Goal: Task Accomplishment & Management: Use online tool/utility

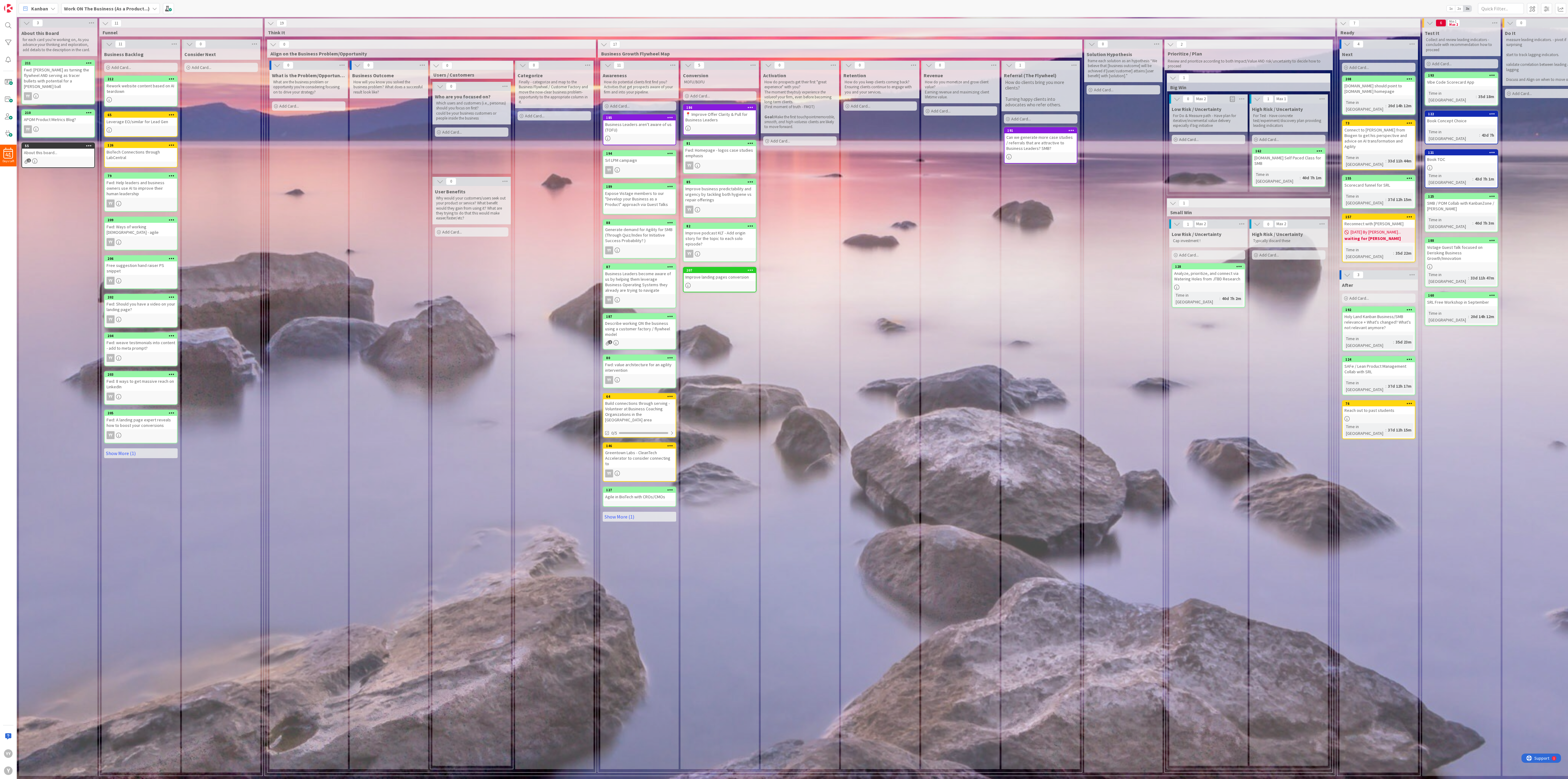
scroll to position [0, 129]
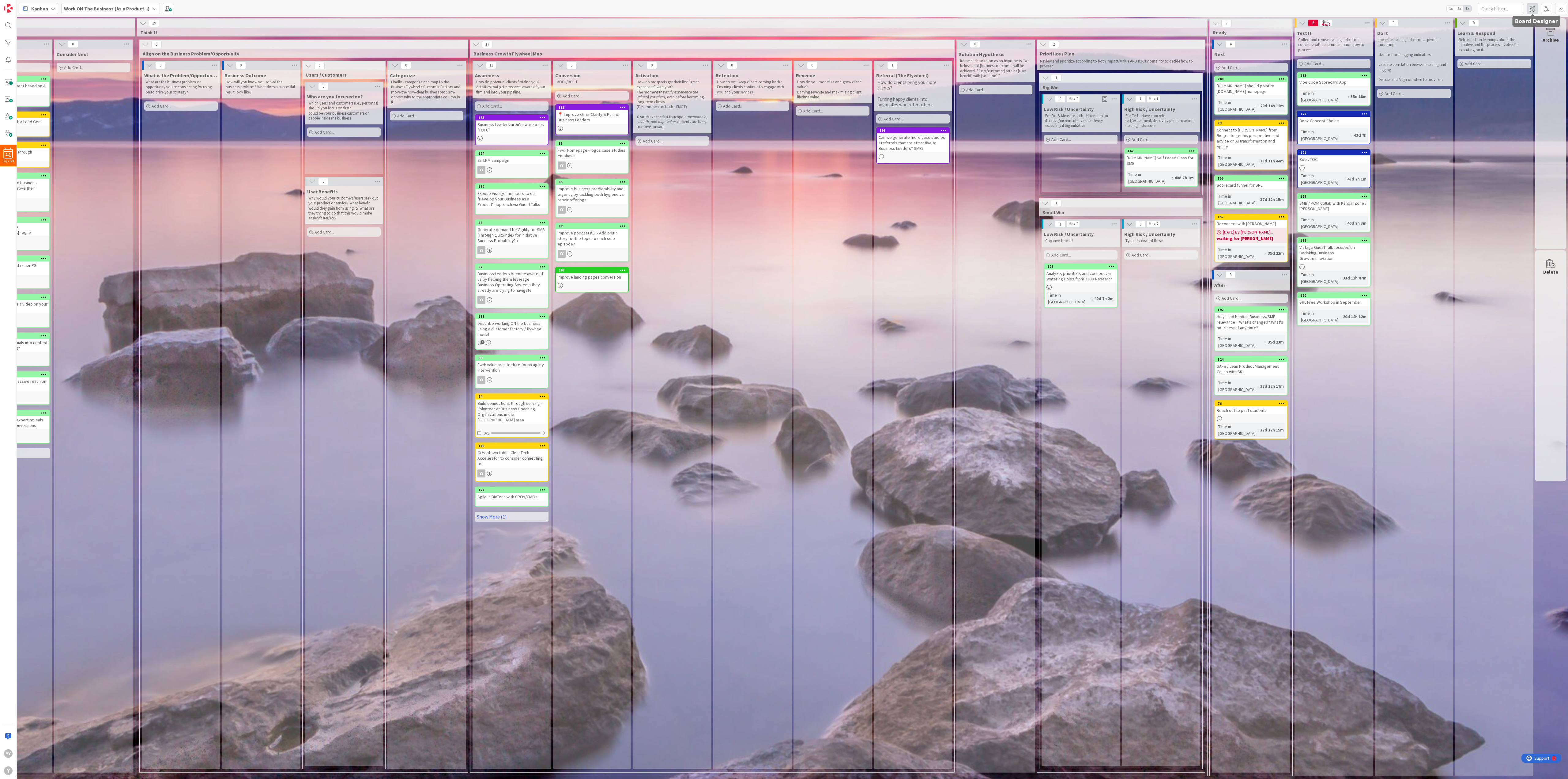
click at [979, 9] on span at bounding box center [1533, 9] width 11 height 11
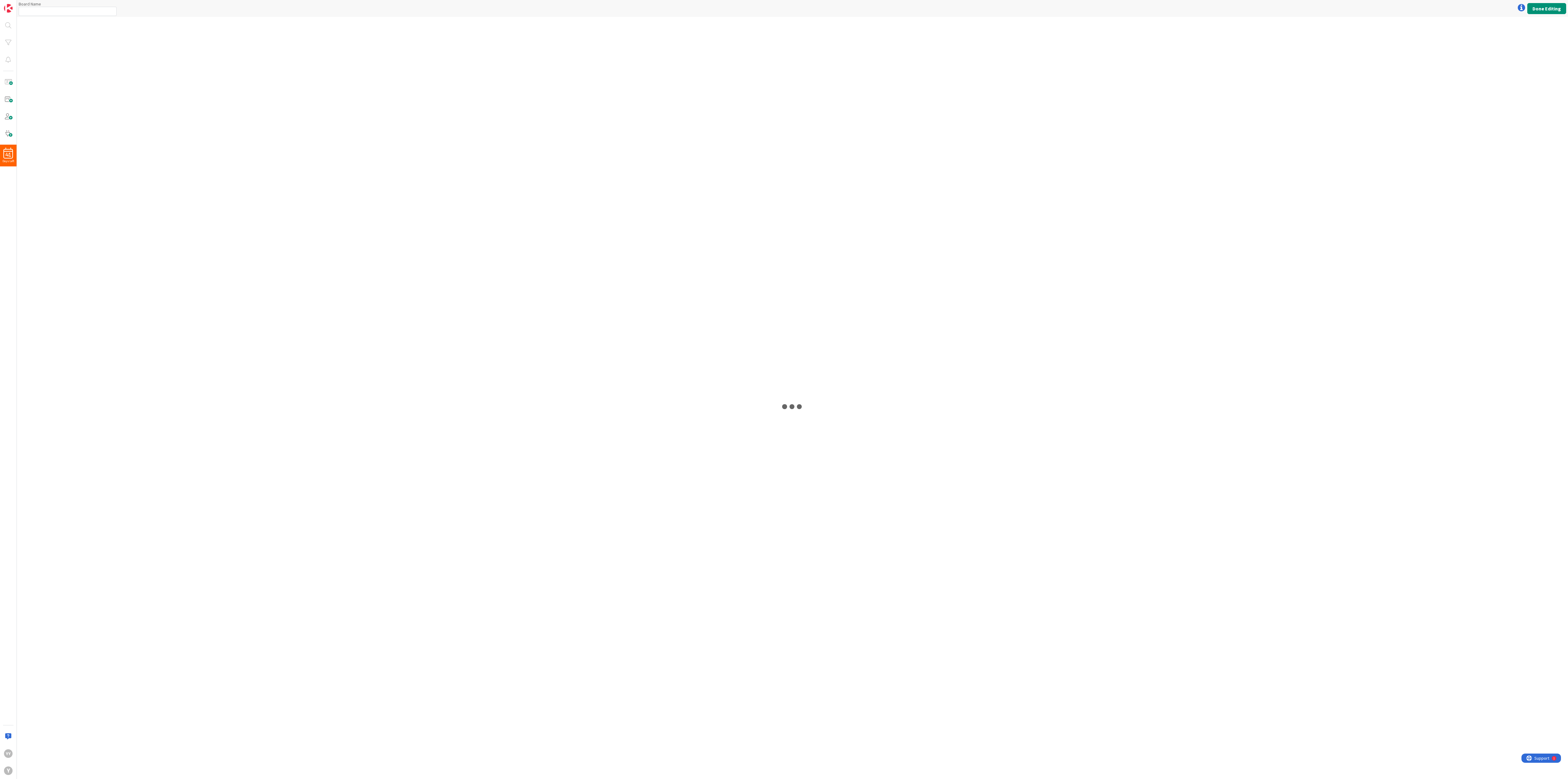
type input "Work ON The Business (As a Product...)"
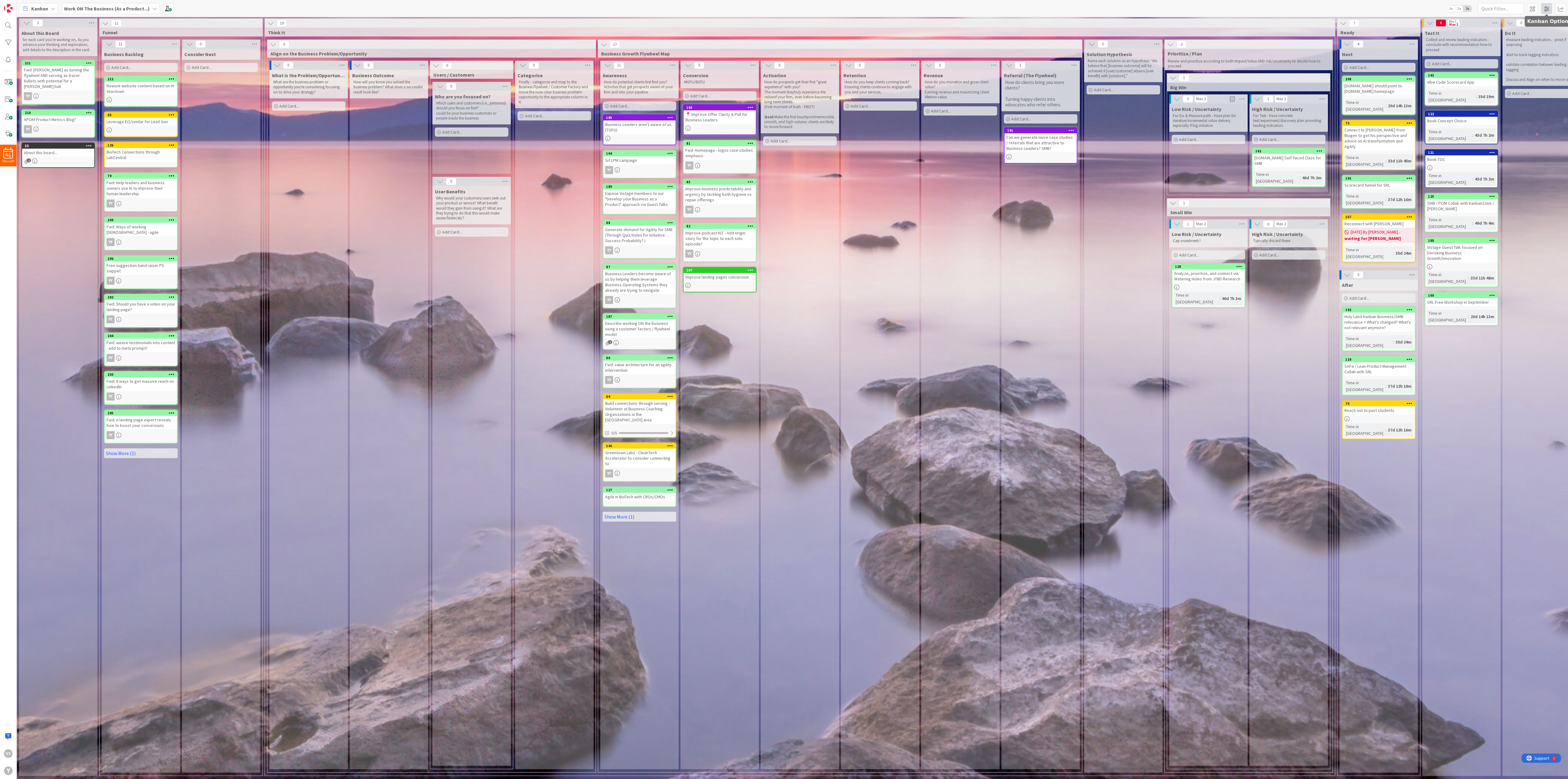
click at [979, 8] on span at bounding box center [1547, 9] width 11 height 11
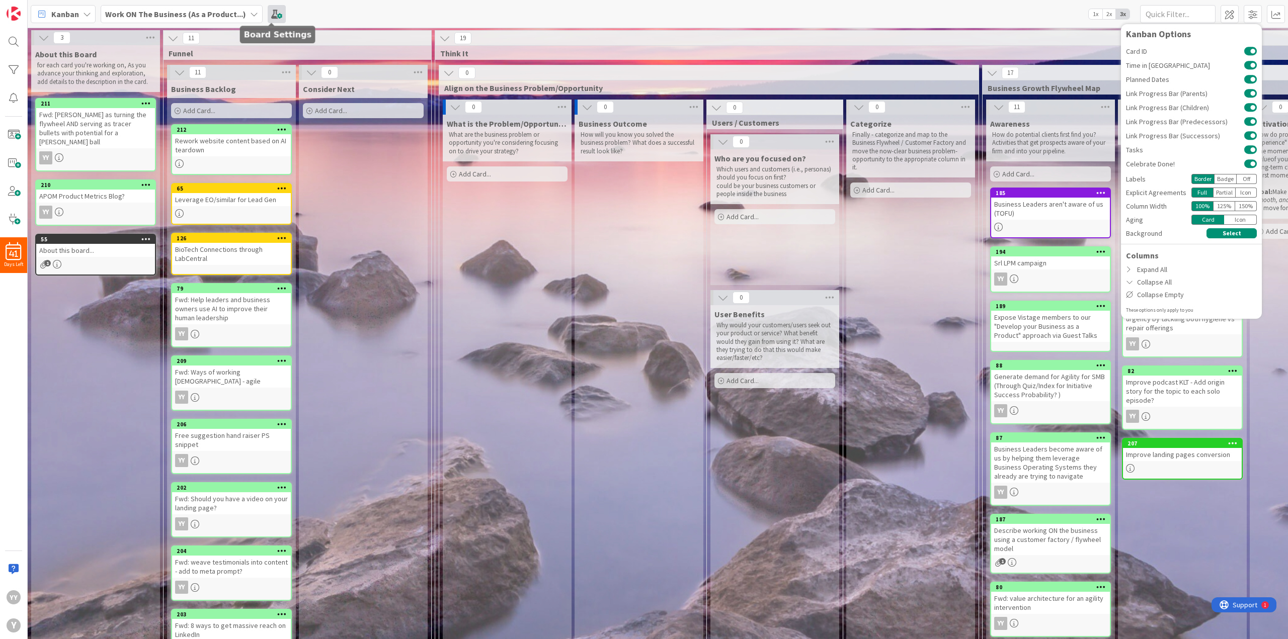
click at [268, 12] on span at bounding box center [277, 14] width 18 height 18
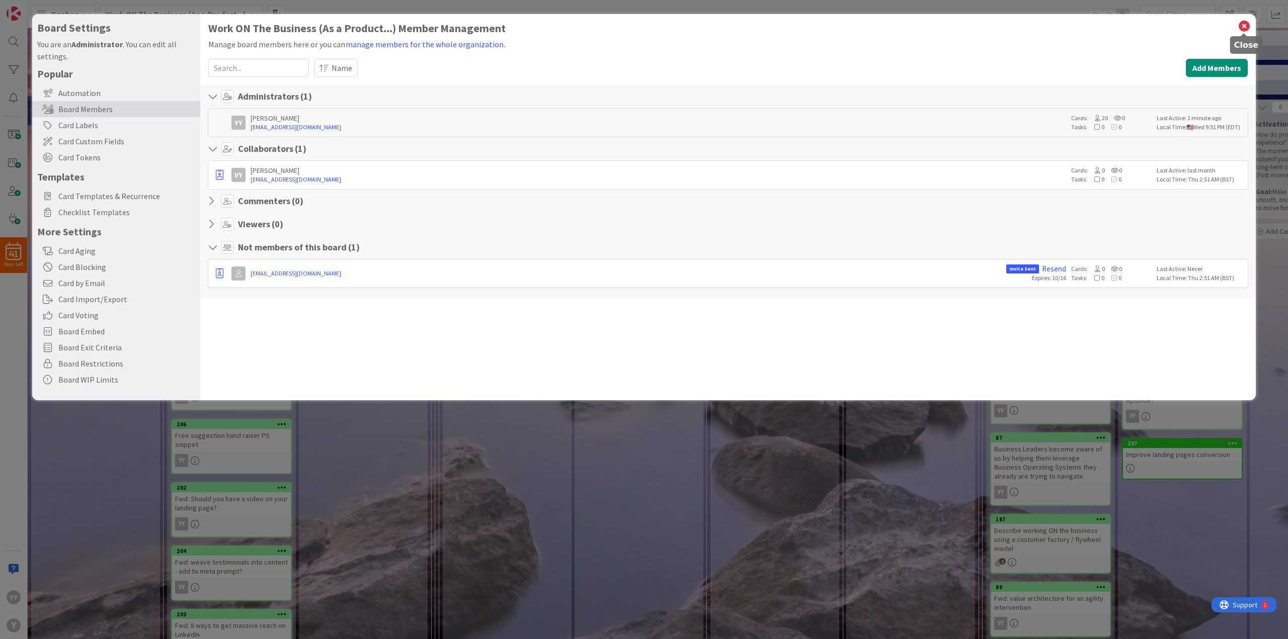
click at [1241, 27] on icon at bounding box center [1244, 26] width 13 height 14
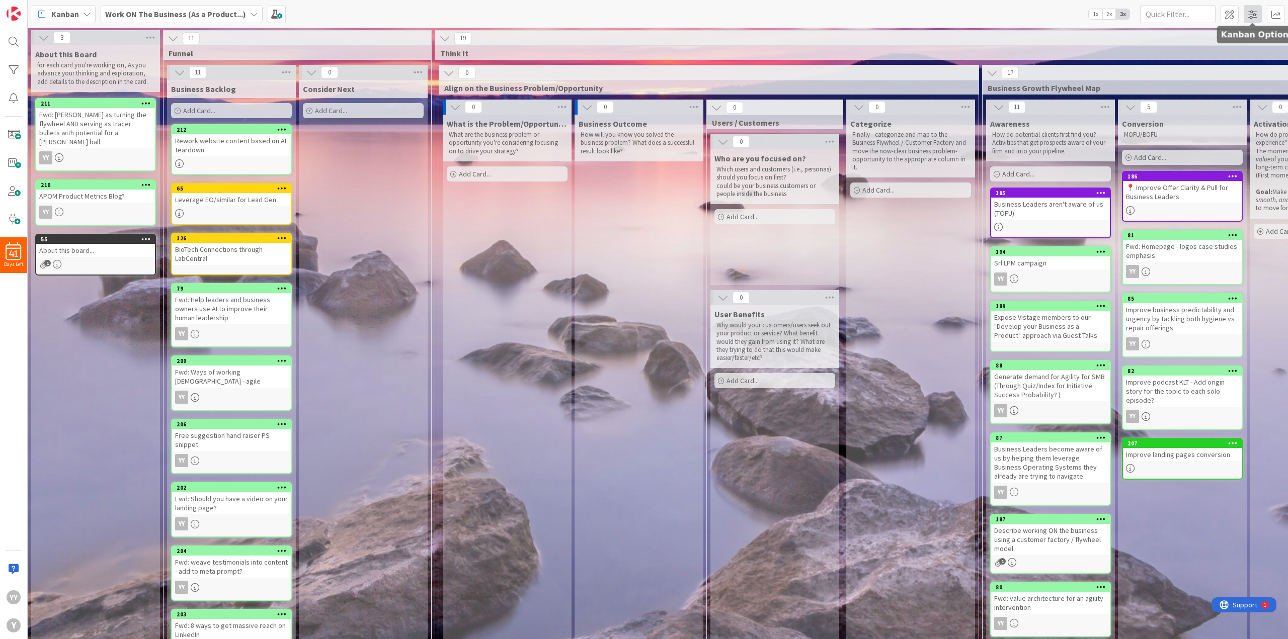
click at [1248, 16] on span at bounding box center [1253, 14] width 18 height 18
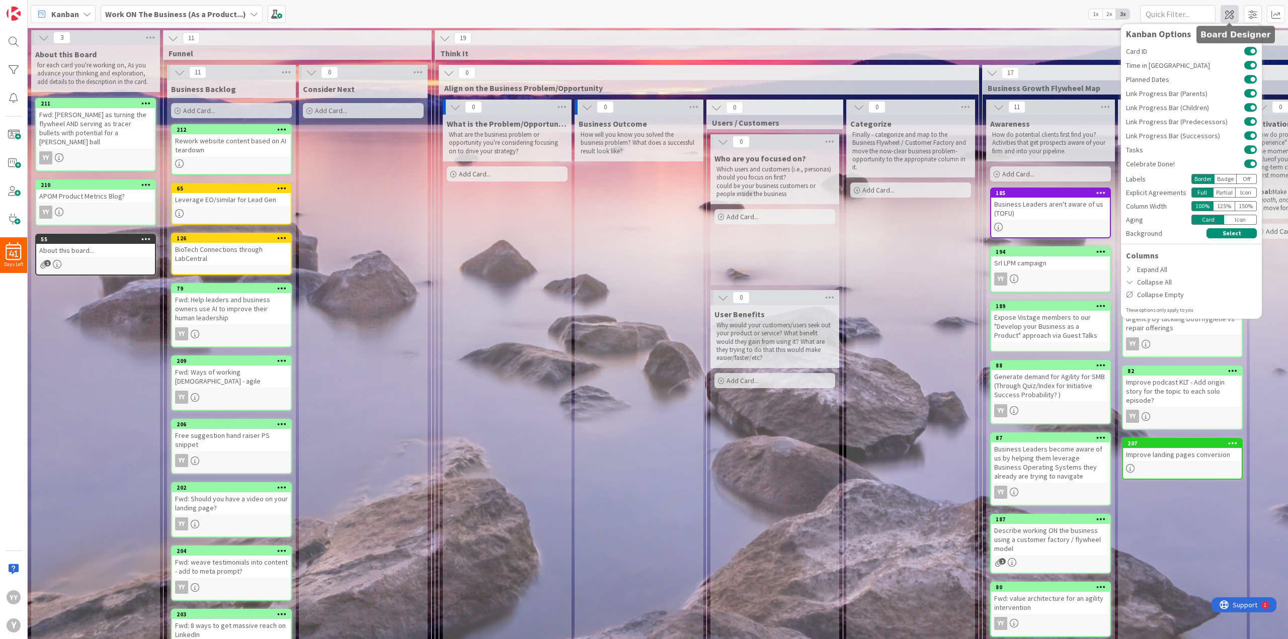
click at [1237, 15] on span at bounding box center [1230, 14] width 18 height 18
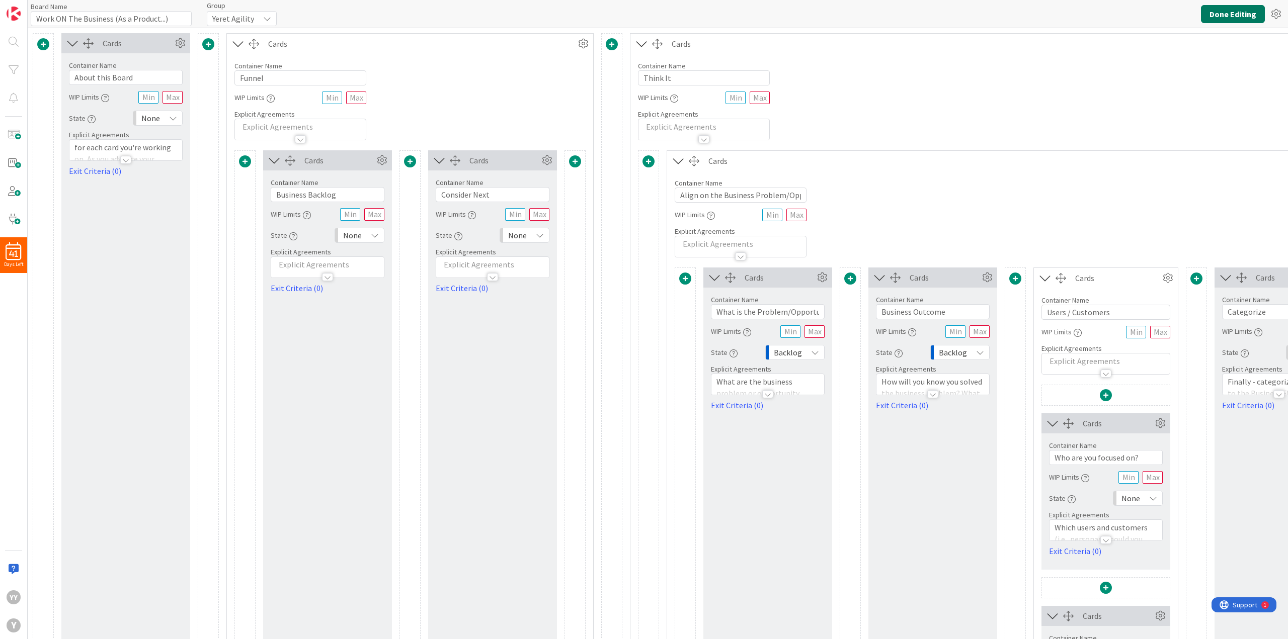
type input "Work ON The Business (As a Product...)"
click at [1277, 15] on icon at bounding box center [1276, 14] width 18 height 18
click at [1219, 51] on link "Copy Board" at bounding box center [1221, 51] width 127 height 15
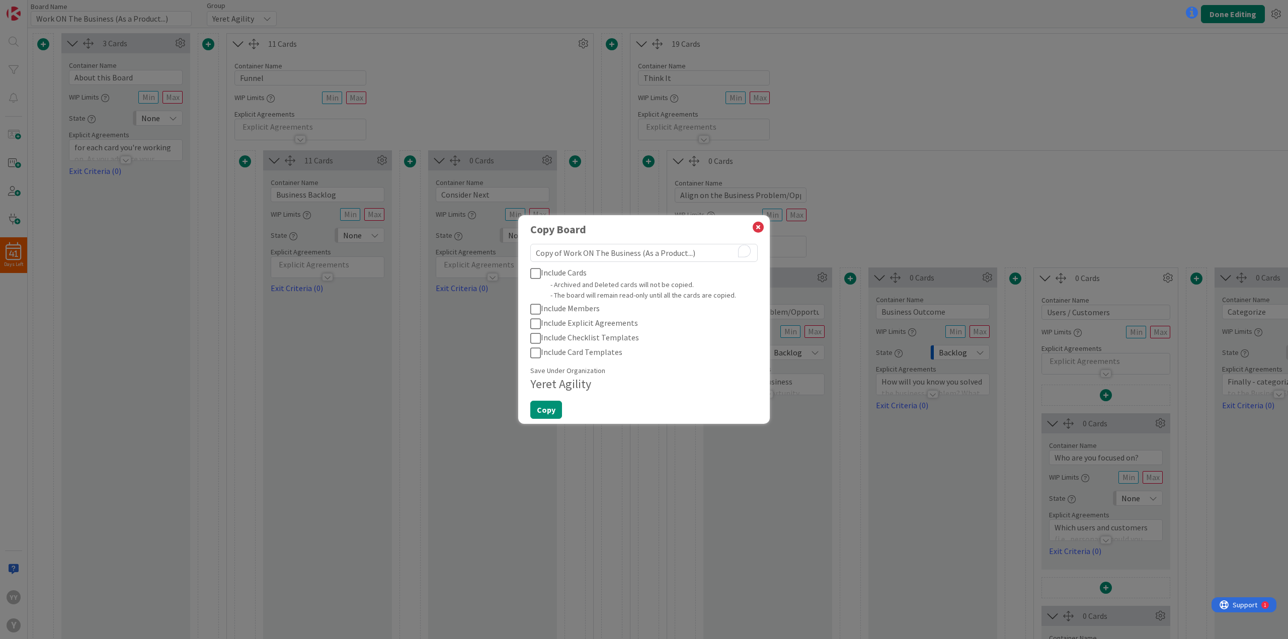
type textarea "x"
type textarea "L"
type textarea "x"
type textarea "Le"
type textarea "x"
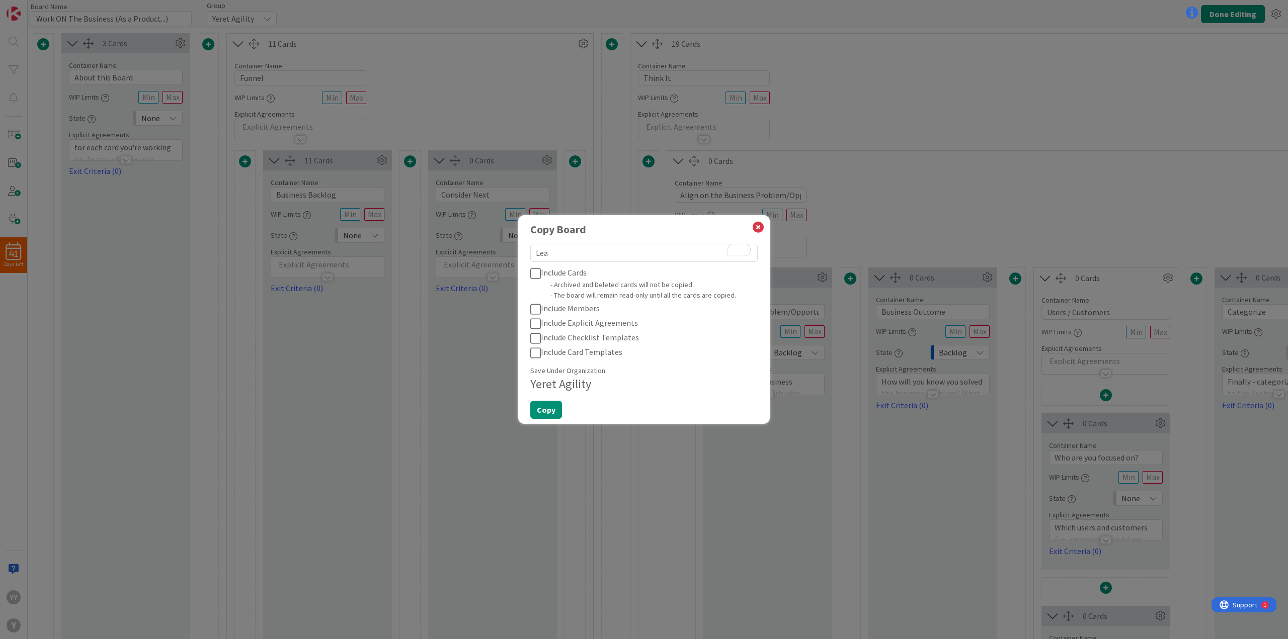
type textarea "Lean"
type textarea "x"
type textarea "Lean"
type textarea "x"
type textarea "Lean P"
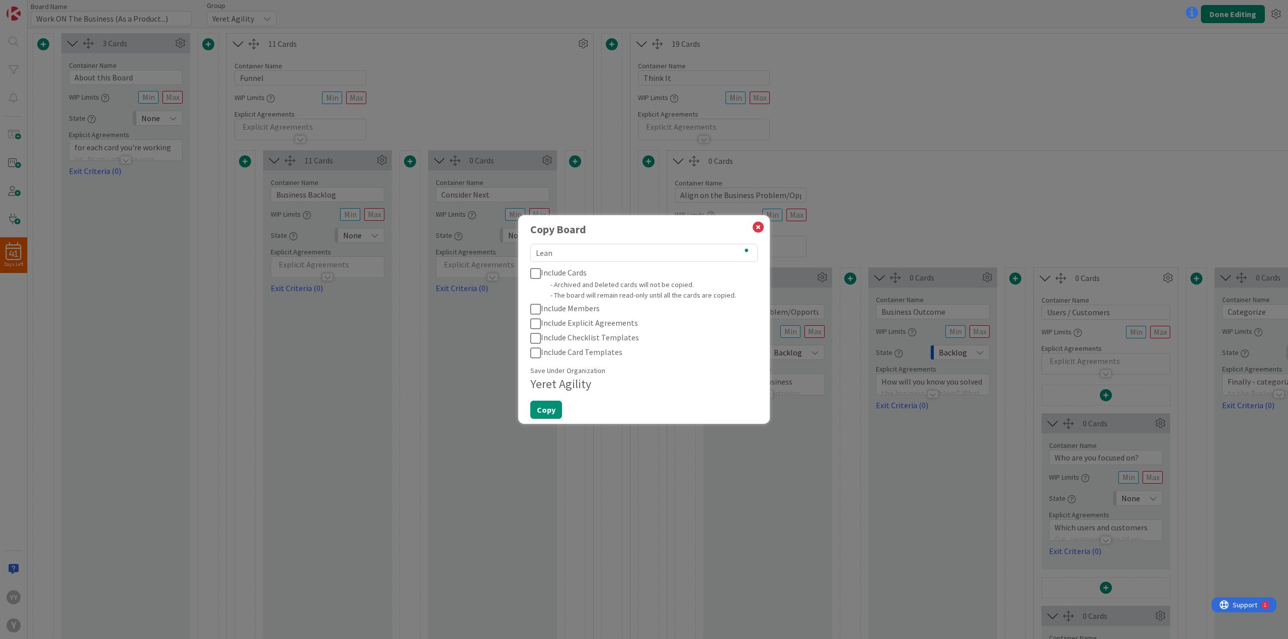
type textarea "x"
type textarea "Lean Pr"
type textarea "x"
type textarea "Lean Pro"
type textarea "x"
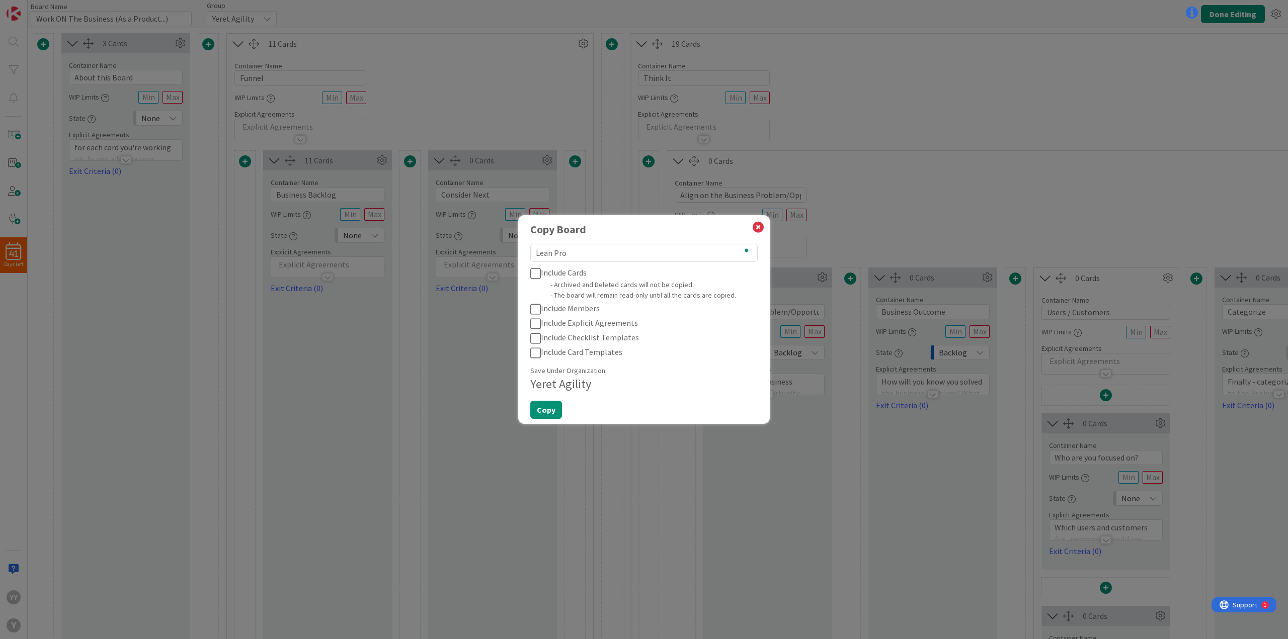
type textarea "Lean Prod"
type textarea "x"
type textarea "Lean Produ"
type textarea "x"
type textarea "Lean Produc"
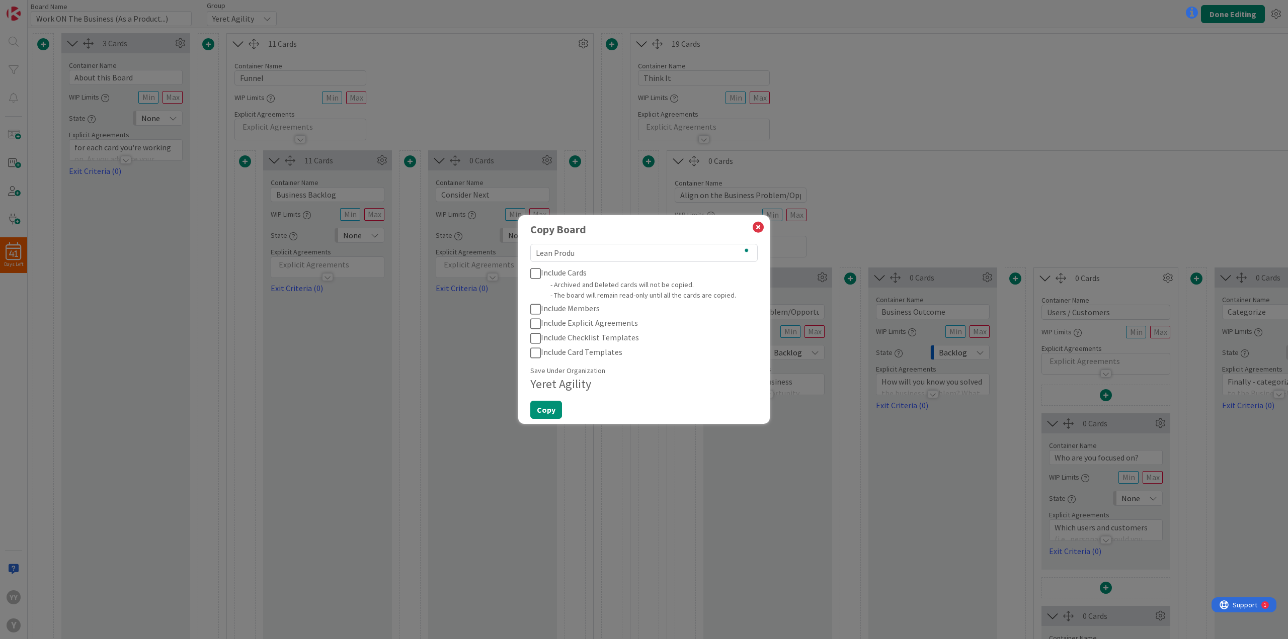
type textarea "x"
type textarea "Lean Product"
type textarea "x"
type textarea "Lean Product"
type textarea "x"
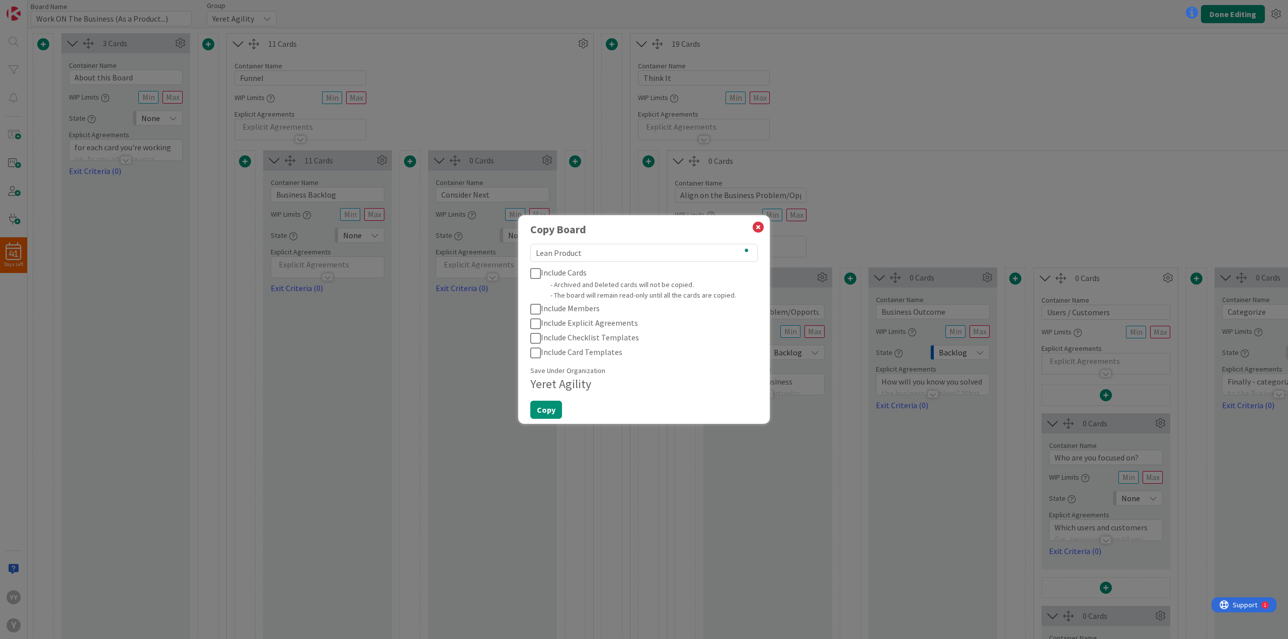
type textarea "Lean Product M"
type textarea "x"
type textarea "Lean Product Ma"
type textarea "x"
type textarea "Lean Product Man"
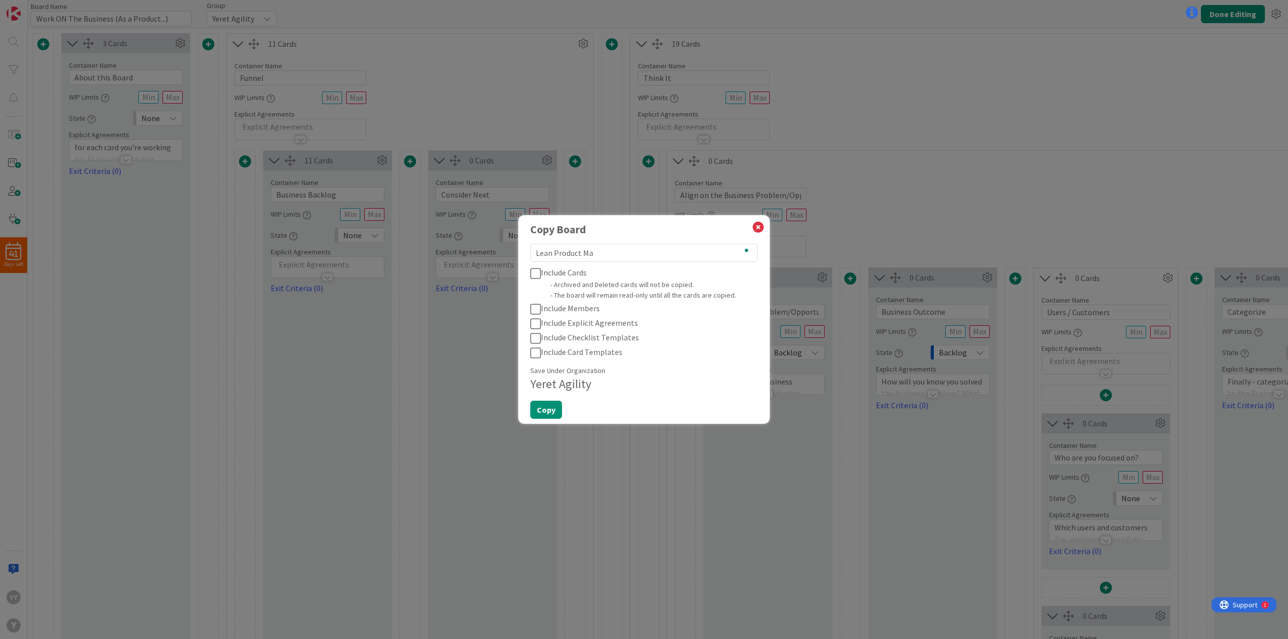
type textarea "x"
type textarea "Lean Product Mana"
type textarea "x"
type textarea "Lean Product Manag"
type textarea "x"
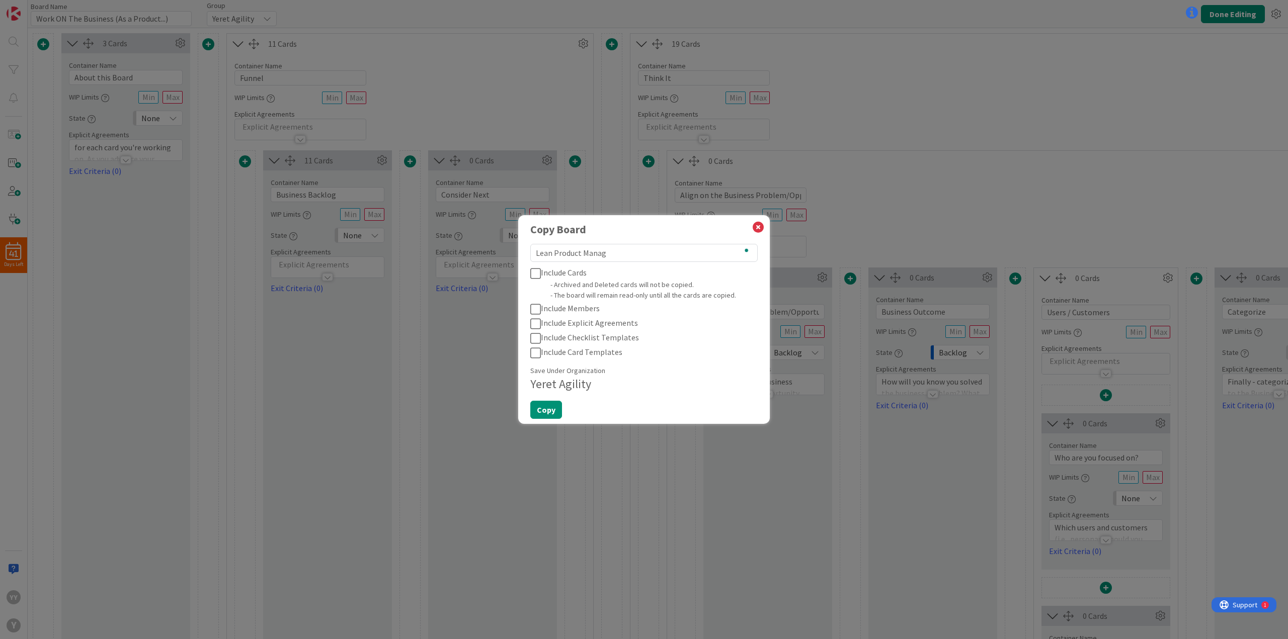
type textarea "Lean Product Manage"
type textarea "x"
type textarea "Lean Product Managem"
type textarea "x"
type textarea "Lean Product Manageme"
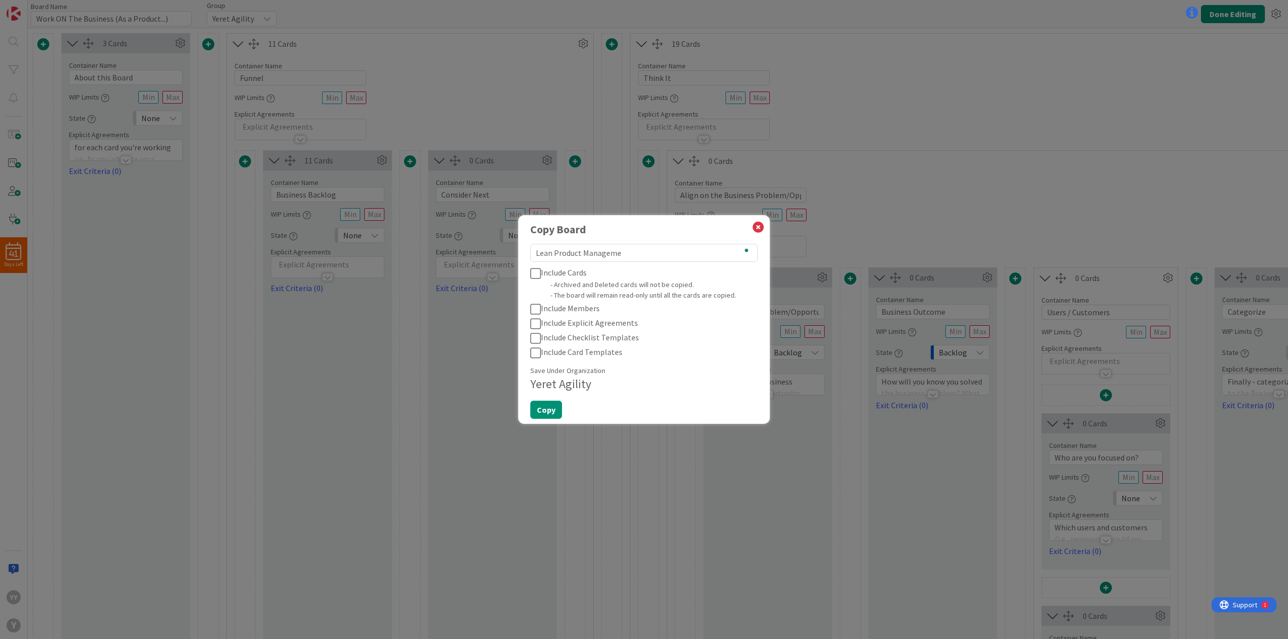
type textarea "x"
type textarea "Lean Product Managemen"
type textarea "x"
type textarea "Lean Product Management"
type textarea "x"
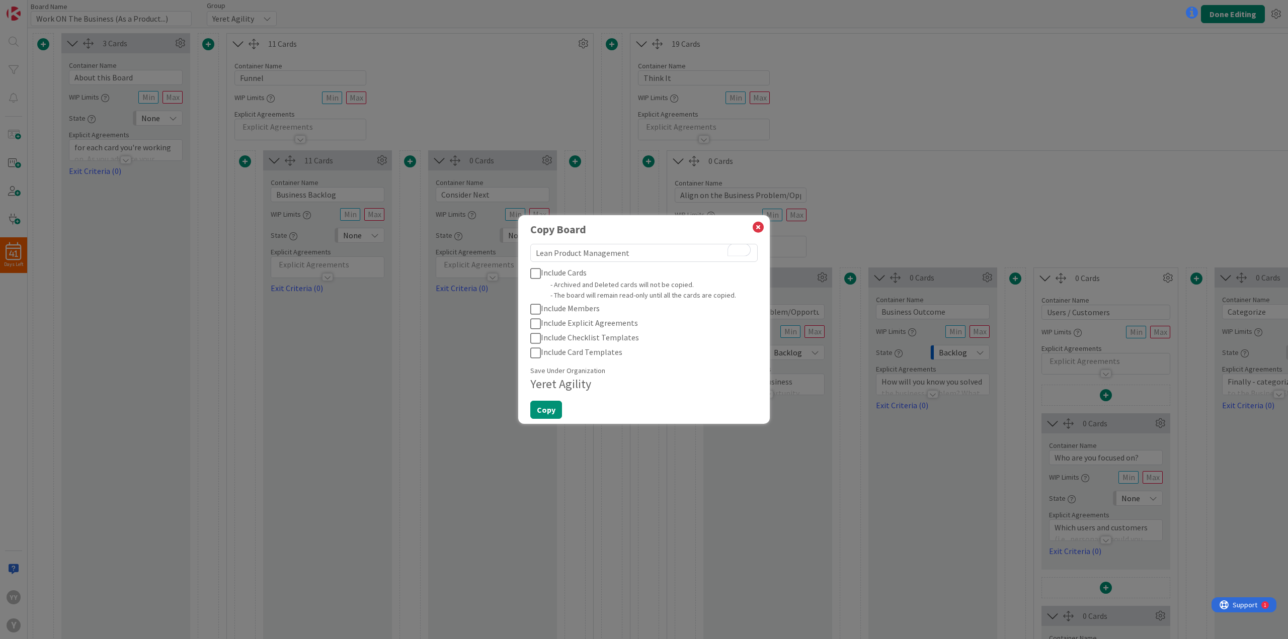
type textarea "Lean Product Management"
type textarea "x"
type textarea "Lean Product Management I"
type textarea "x"
type textarea "Lean Product Management In"
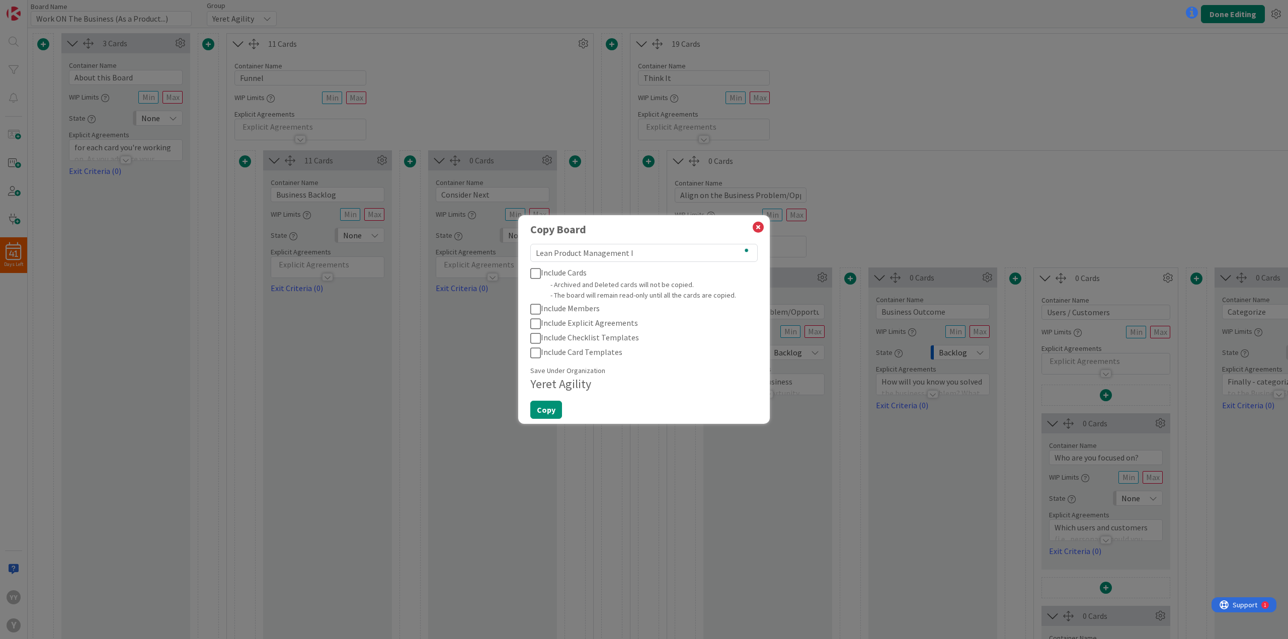
type textarea "x"
type textarea "Lean Product Management Ini"
type textarea "x"
type textarea "Lean Product Management Init"
type textarea "x"
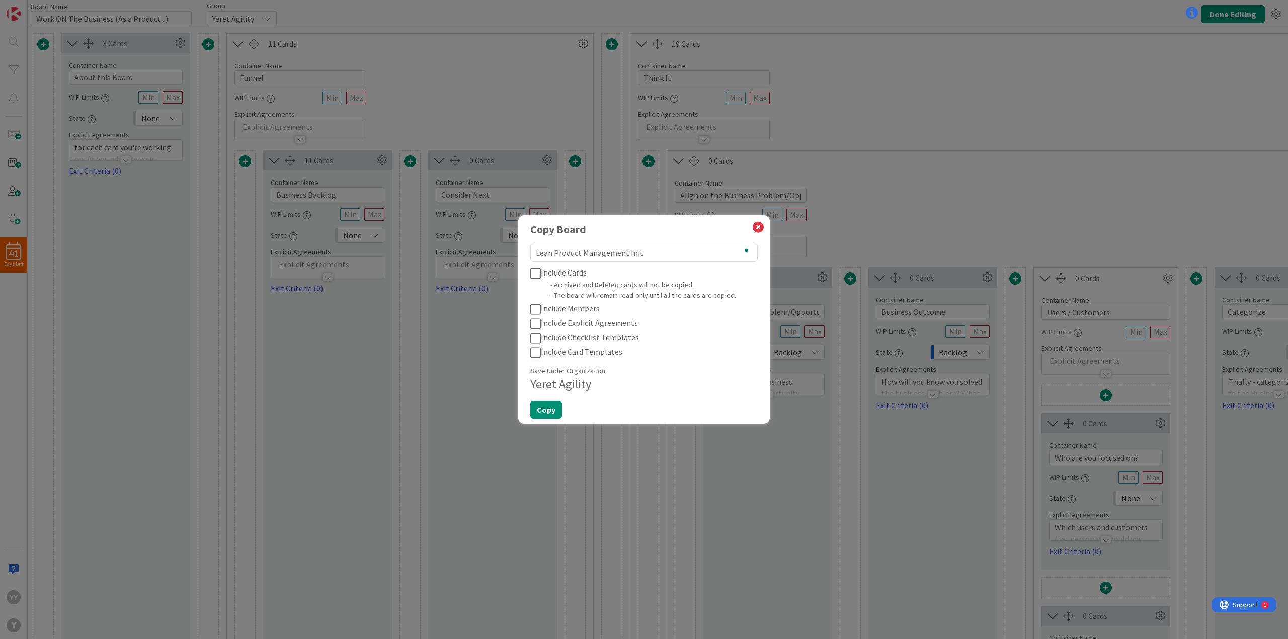
type textarea "Lean Product Management Initi"
type textarea "x"
type textarea "Lean Product Management Initia"
type textarea "x"
type textarea "Lean Product Management Initiat"
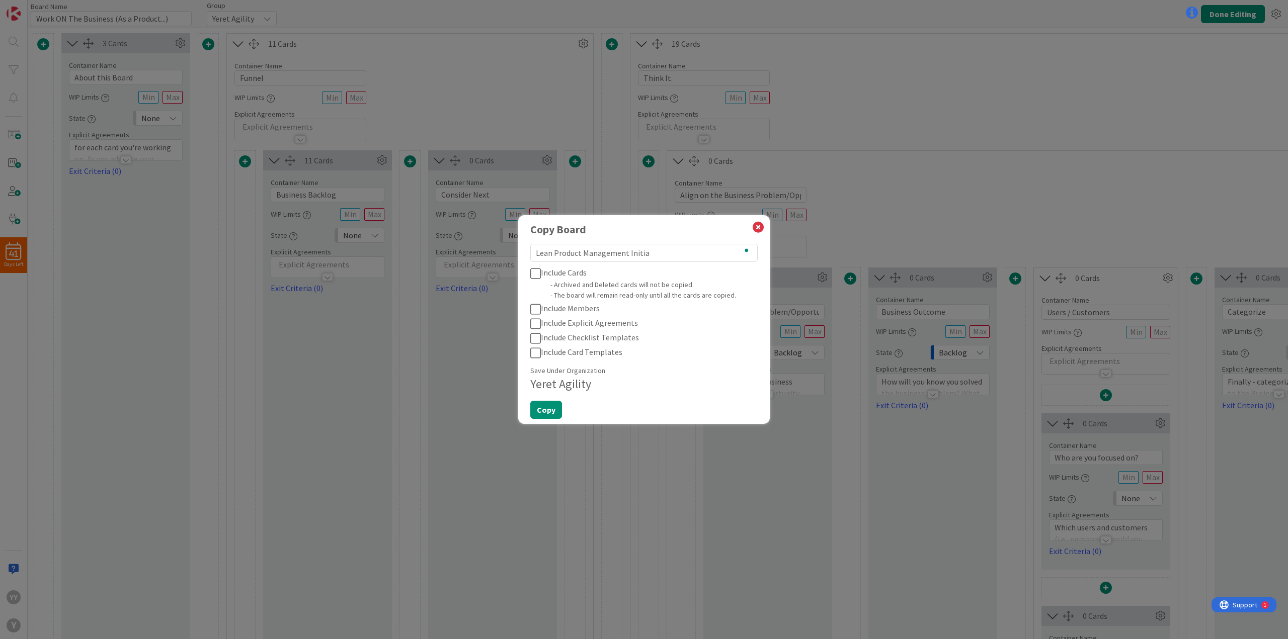
type textarea "x"
type textarea "Lean Product Management Initiatv"
type textarea "x"
type textarea "Lean Product Management Initiatve"
type textarea "x"
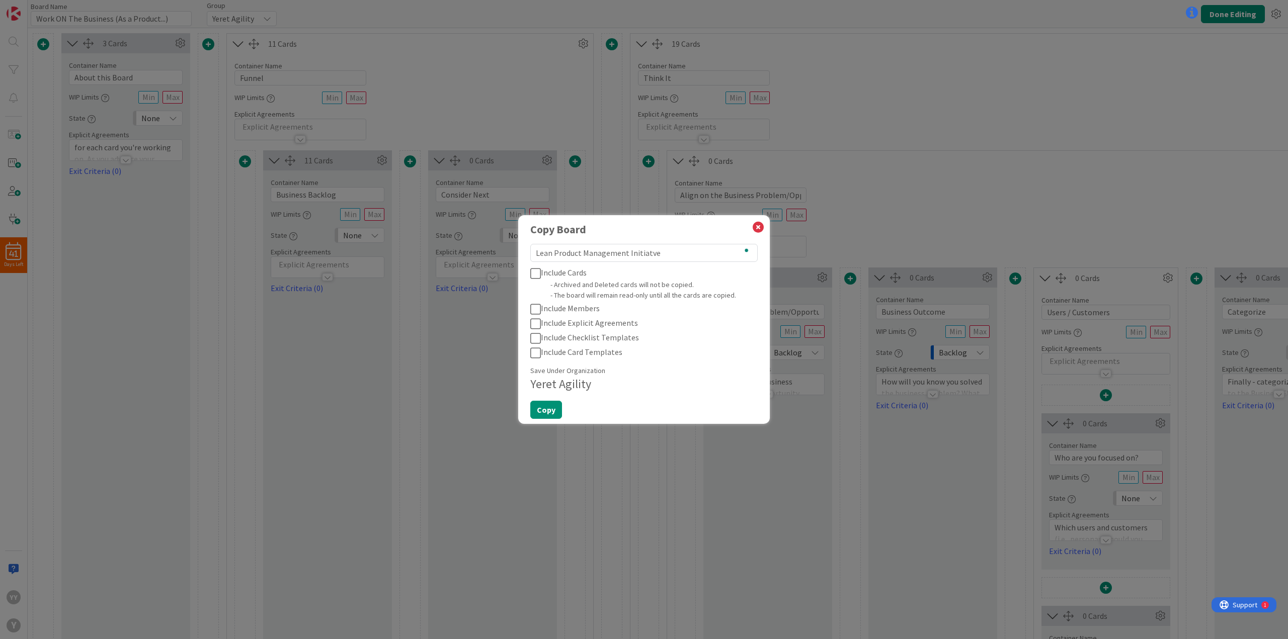
type textarea "Lean Product Management Initiatv"
type textarea "x"
type textarea "Lean Product Management Initiat"
type textarea "x"
type textarea "Lean Product Management Initia"
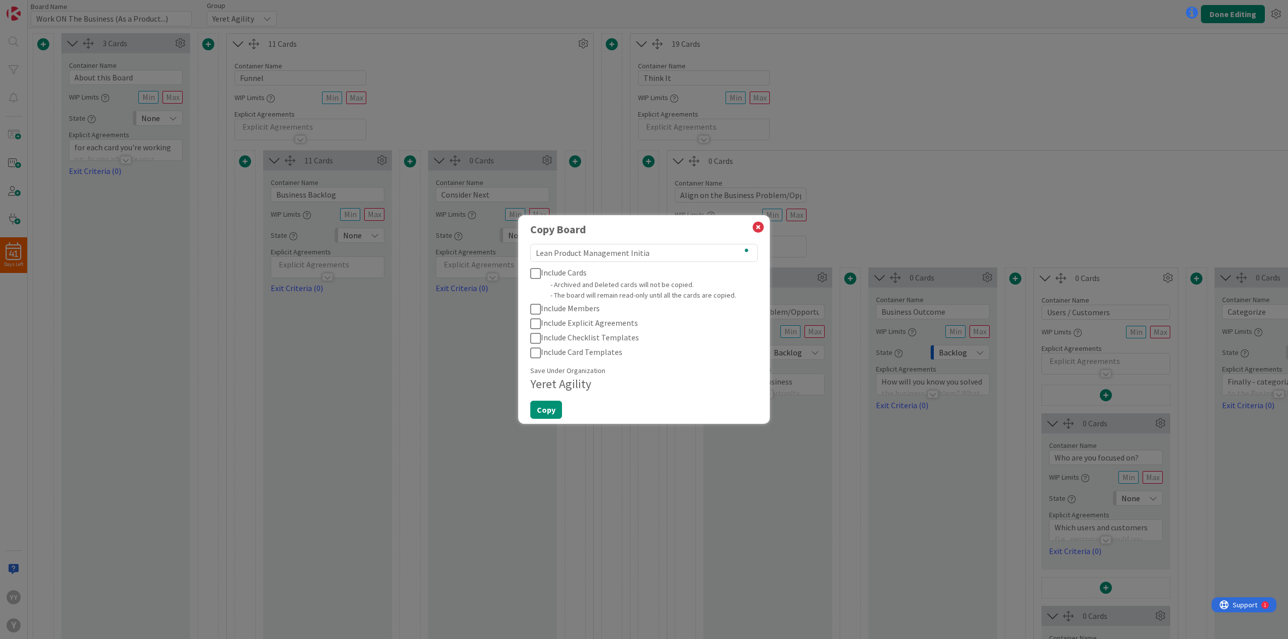
type textarea "x"
type textarea "Lean Product Management I"
type textarea "x"
type textarea "Lean Product Management"
type textarea "x"
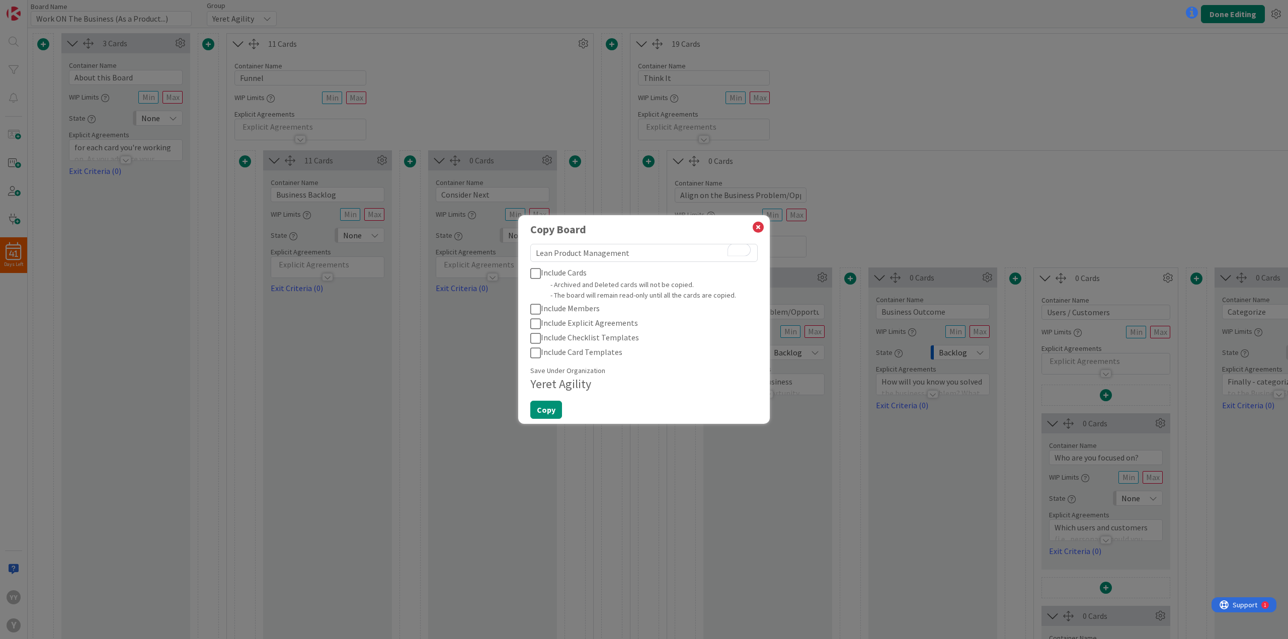
type textarea "Lean Product Management P"
type textarea "x"
type textarea "Lean Product Management Pr"
type textarea "x"
type textarea "Lean Product Management Pro"
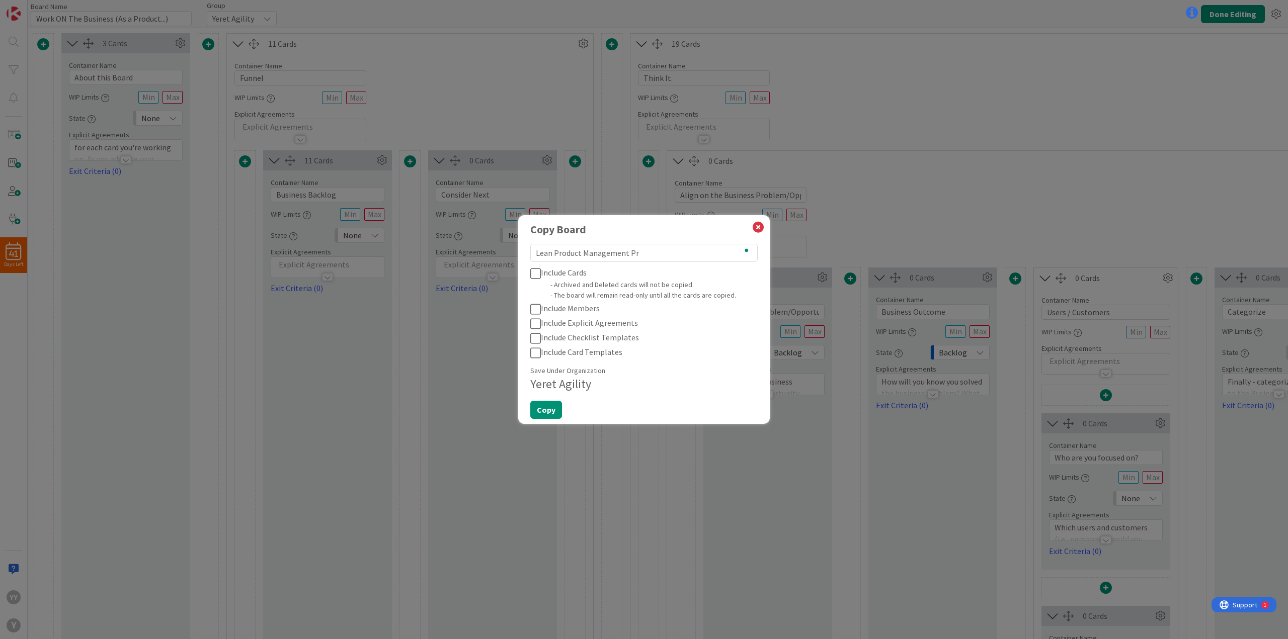
type textarea "x"
type textarea "Lean Product Management Prod"
type textarea "x"
type textarea "Lean Product Management Produ"
type textarea "x"
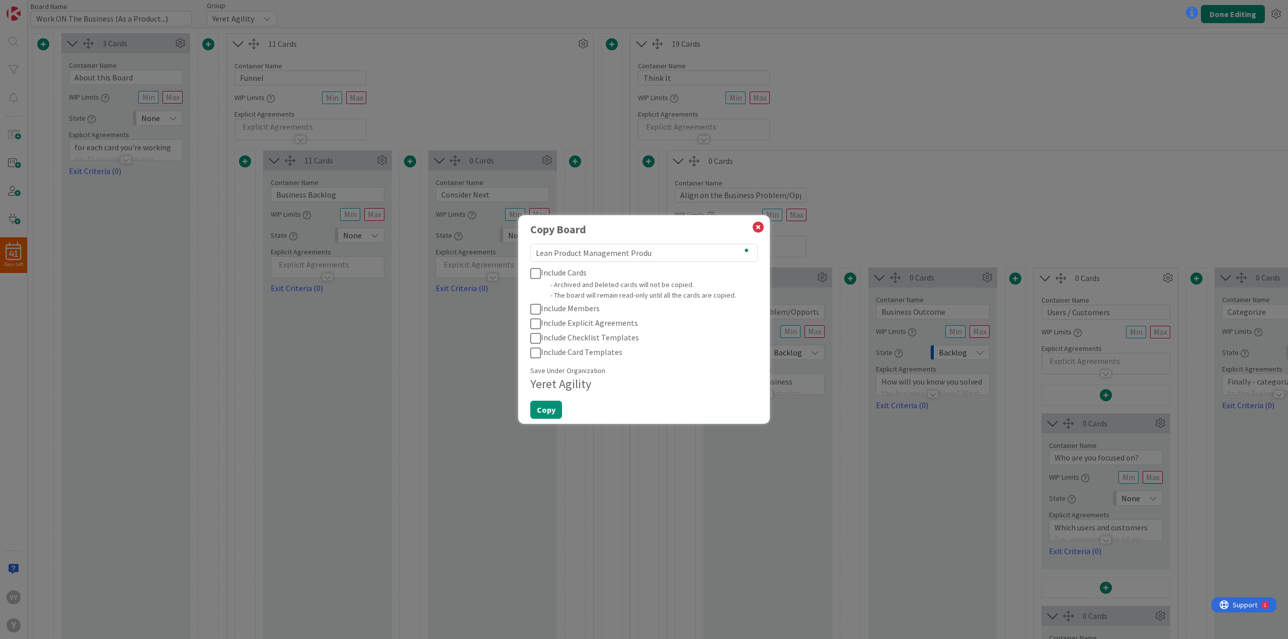
type textarea "Lean Product Management Produc"
type textarea "x"
type textarea "Lean Product Management Product"
type textarea "x"
type textarea "Lean Product Management Product"
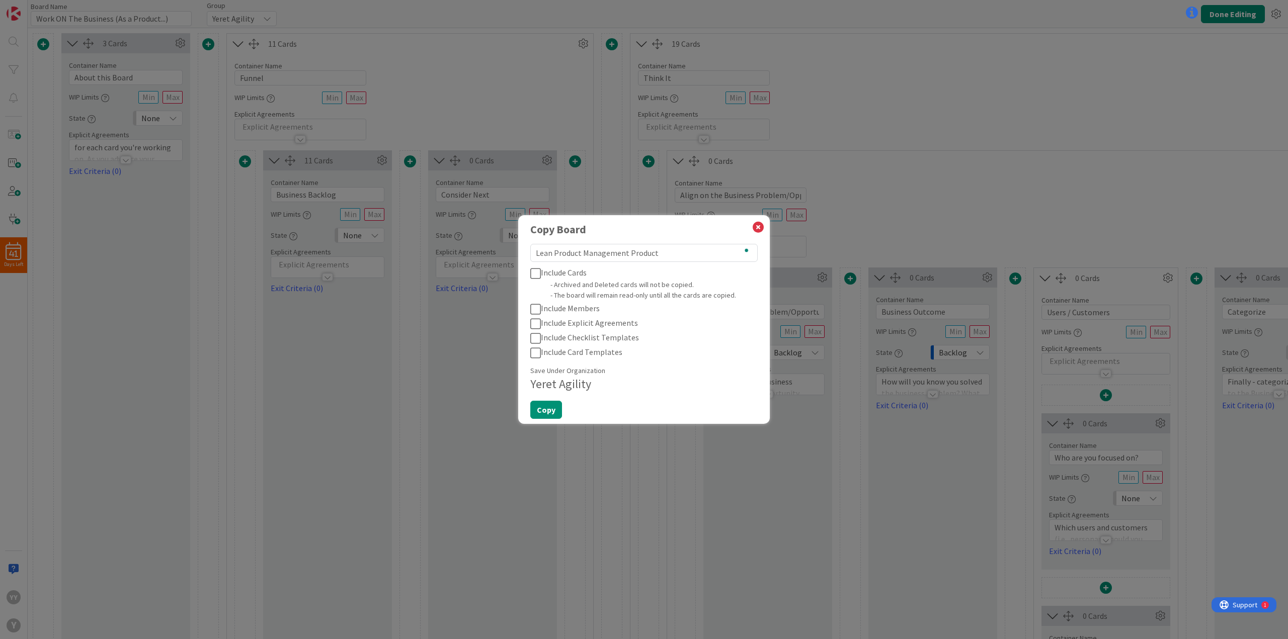
type textarea "x"
type textarea "Lean Product Management Product I"
type textarea "x"
type textarea "Lean Product Management Product In"
type textarea "x"
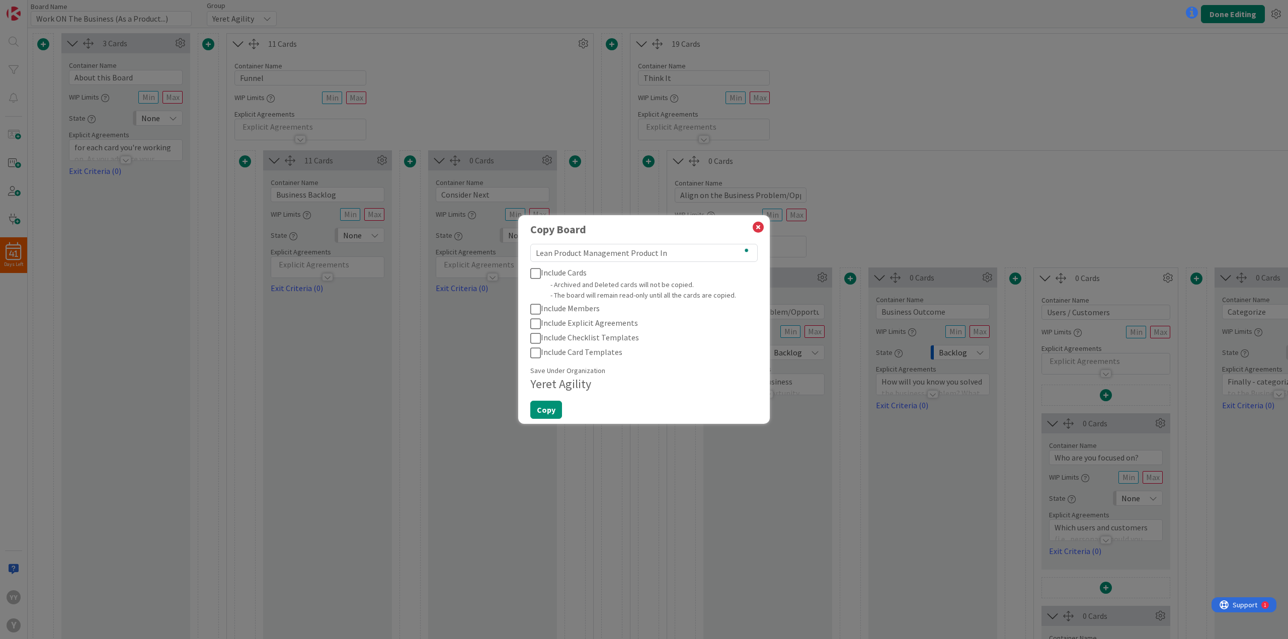
type textarea "Lean Product Management Product Ini"
type textarea "x"
type textarea "Lean Product Management Product Init"
type textarea "x"
type textarea "Lean Product Management Product Initi"
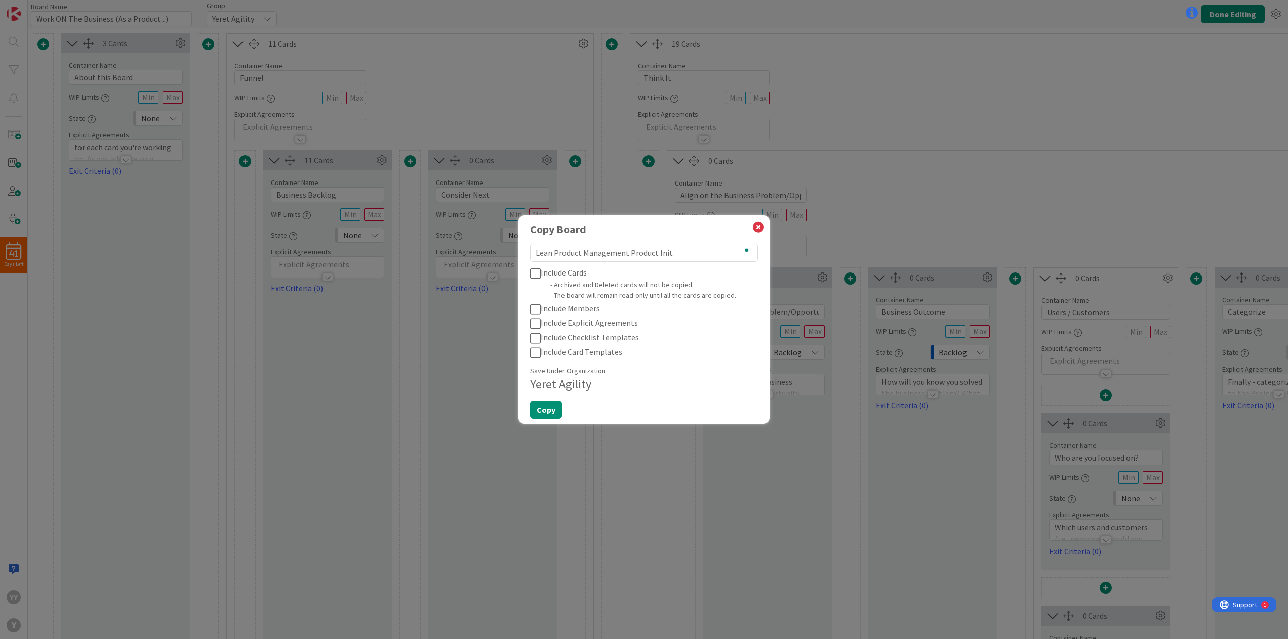
type textarea "x"
type textarea "Lean Product Management Product Initia"
type textarea "x"
type textarea "Lean Product Management Product Initiat"
type textarea "x"
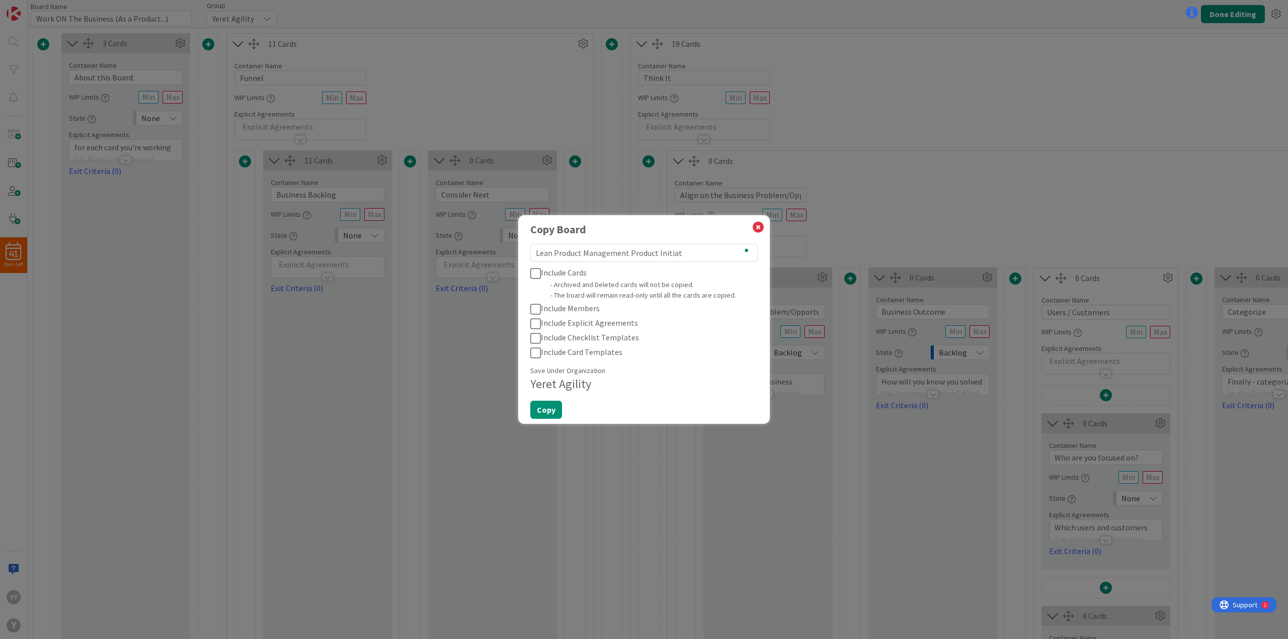
type textarea "Lean Product Management Product Initiati"
type textarea "x"
type textarea "Lean Product Management Product Initiativ"
type textarea "x"
type textarea "Lean Product Management Product Initiative"
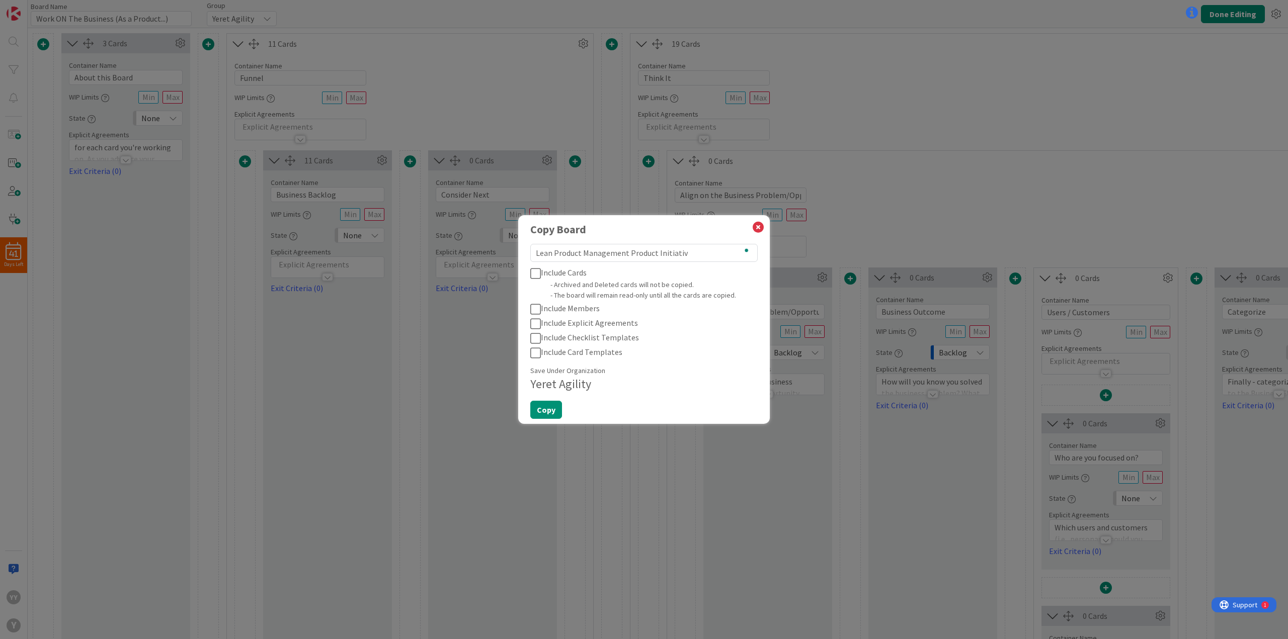
type textarea "x"
type textarea "Lean Product Management Product Initiative"
type textarea "x"
type textarea "Lean Product Management Product Initiative F"
type textarea "x"
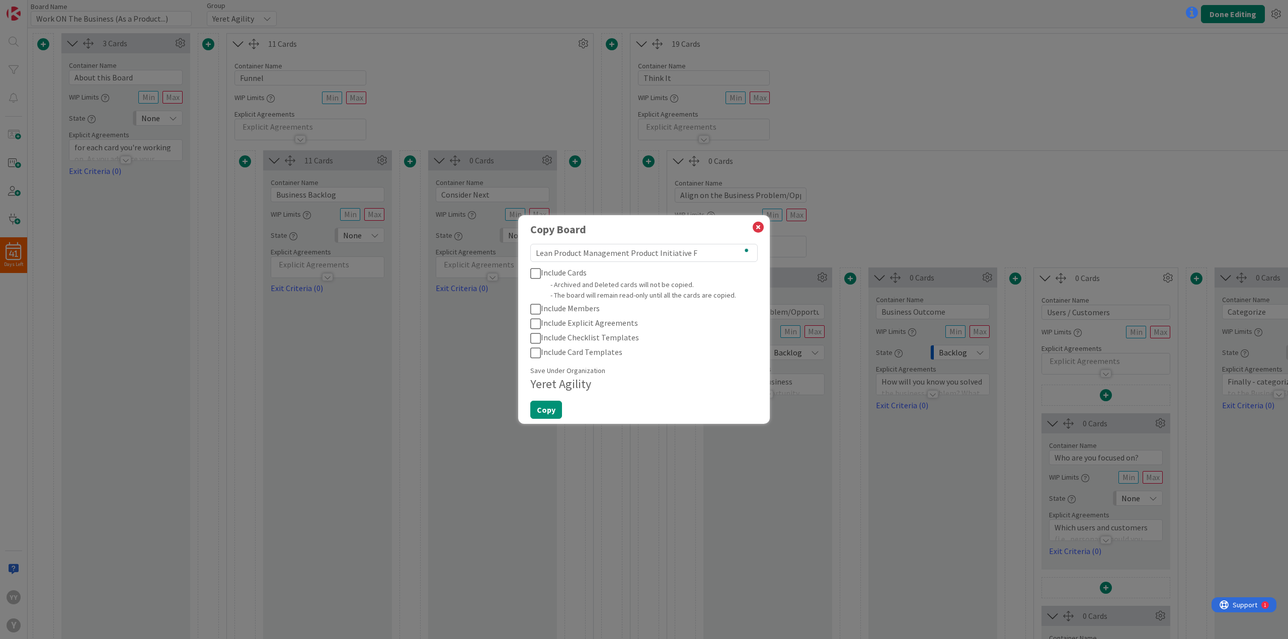
type textarea "Lean Product Management Product Initiative Fl"
type textarea "x"
type textarea "Lean Product Management Product Initiative Flo"
type textarea "x"
type textarea "Lean Product Management Product Initiative Flow"
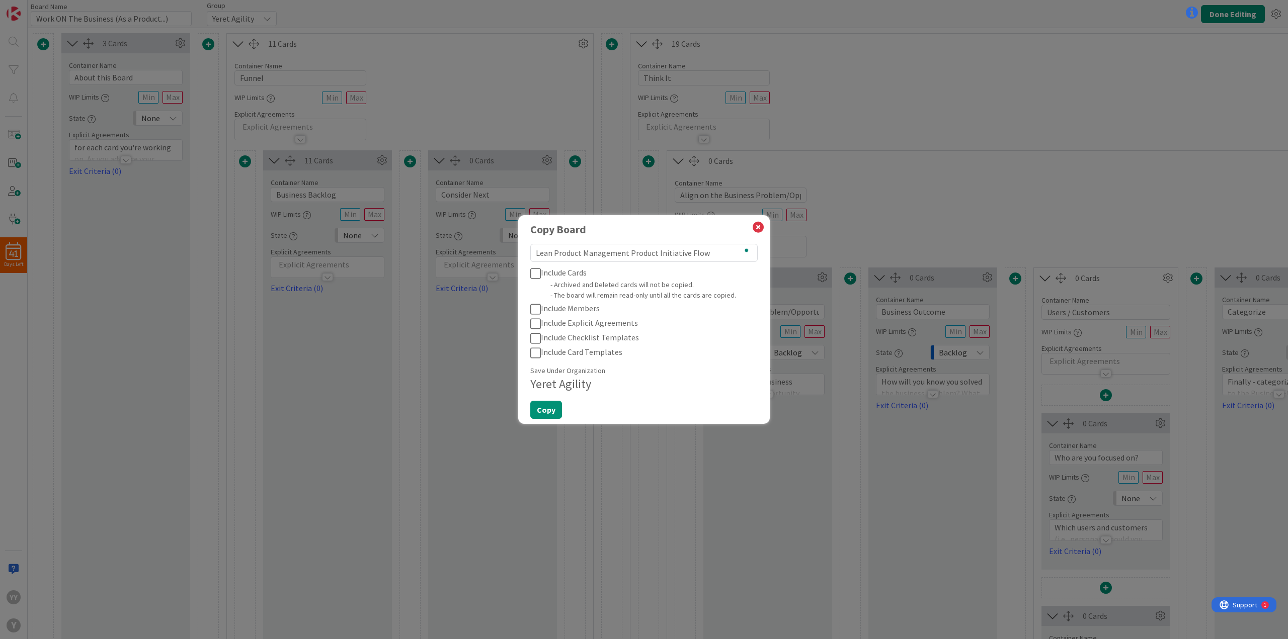
type textarea "x"
type textarea "Lean Product Management Product Initiative Flow"
click at [570, 353] on span "Include Card Templates" at bounding box center [582, 353] width 82 height 10
click at [548, 413] on button "Copy" at bounding box center [546, 410] width 32 height 18
type textarea "x"
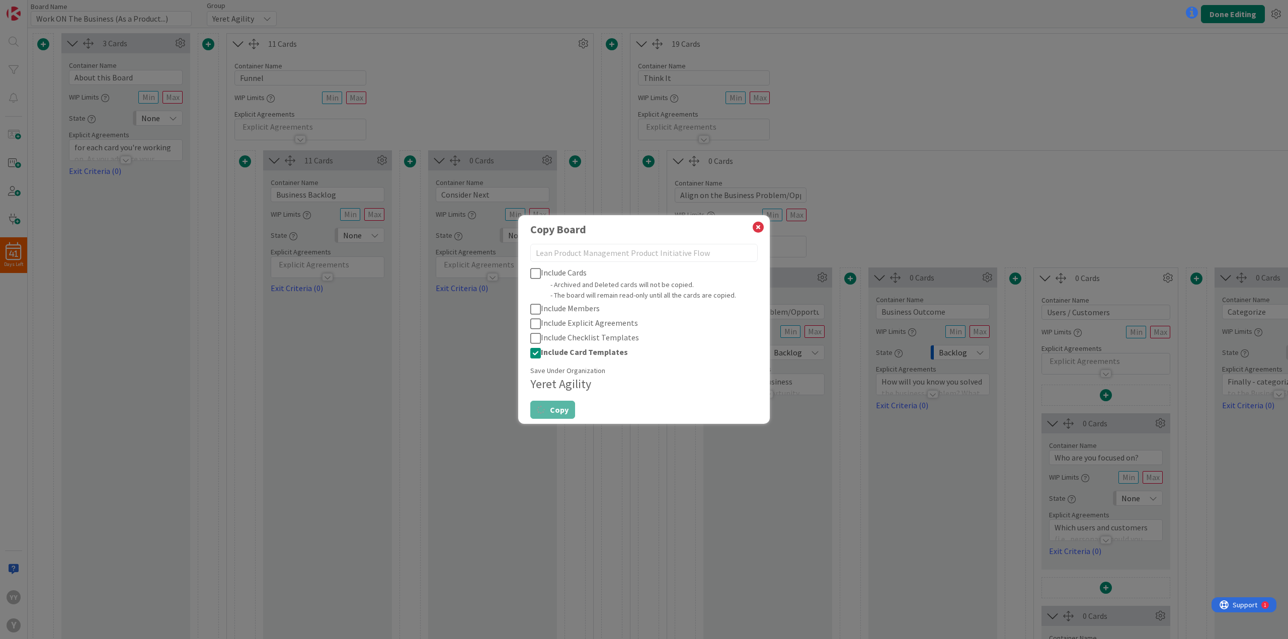
type input "Lean Product Management Product Initiative Flow"
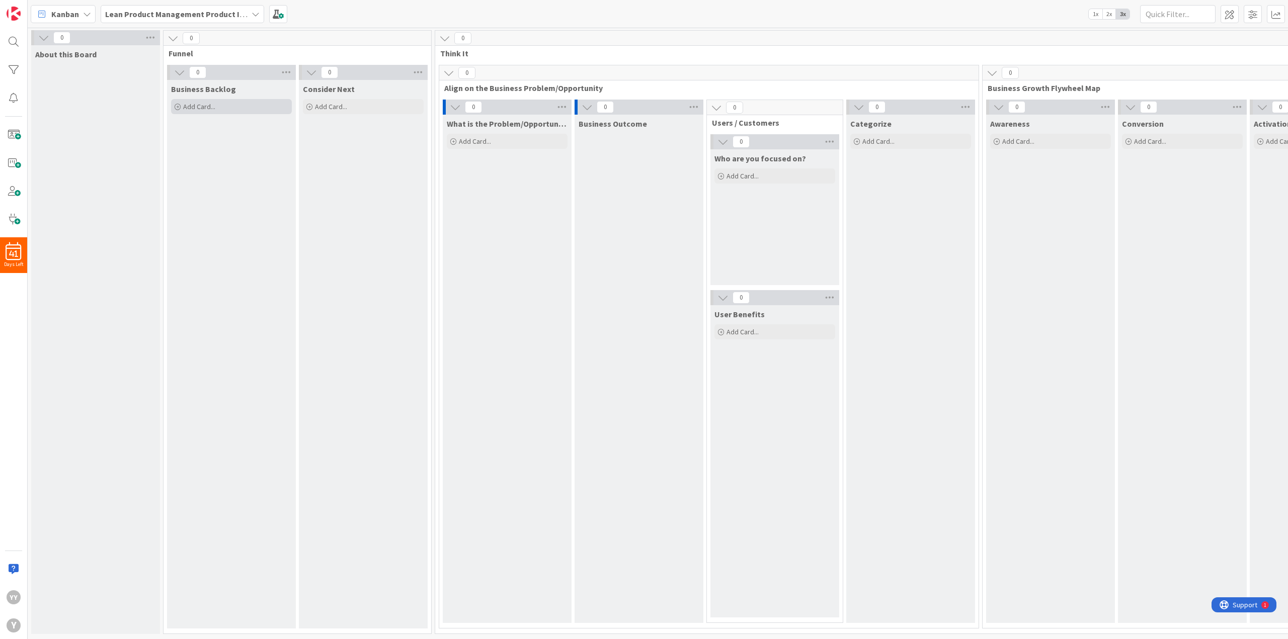
click at [192, 104] on span "Add Card..." at bounding box center [199, 106] width 32 height 9
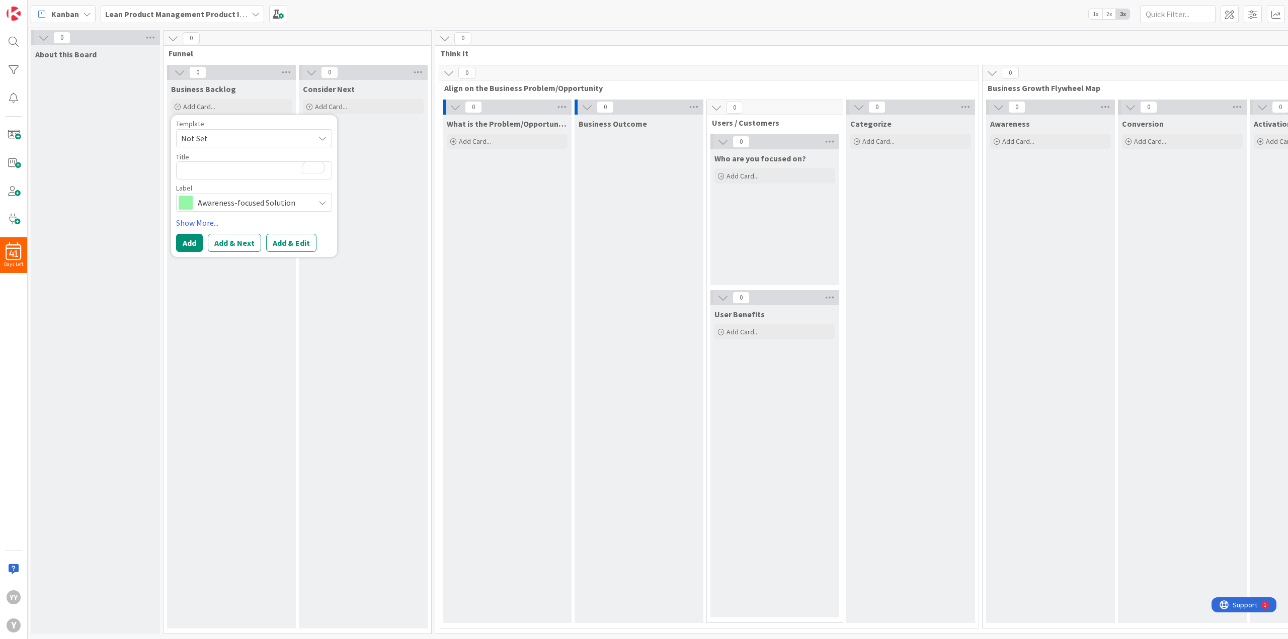
click at [238, 204] on span "Awareness-focused Solution" at bounding box center [254, 203] width 112 height 14
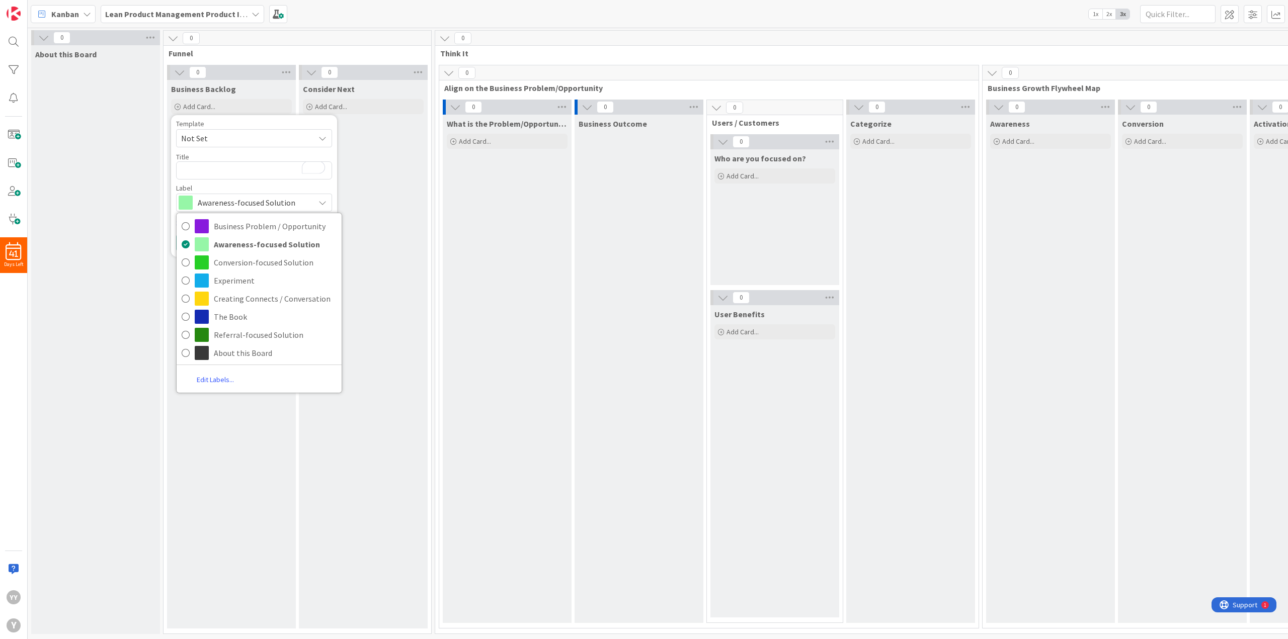
click at [238, 204] on span "Awareness-focused Solution" at bounding box center [254, 203] width 112 height 14
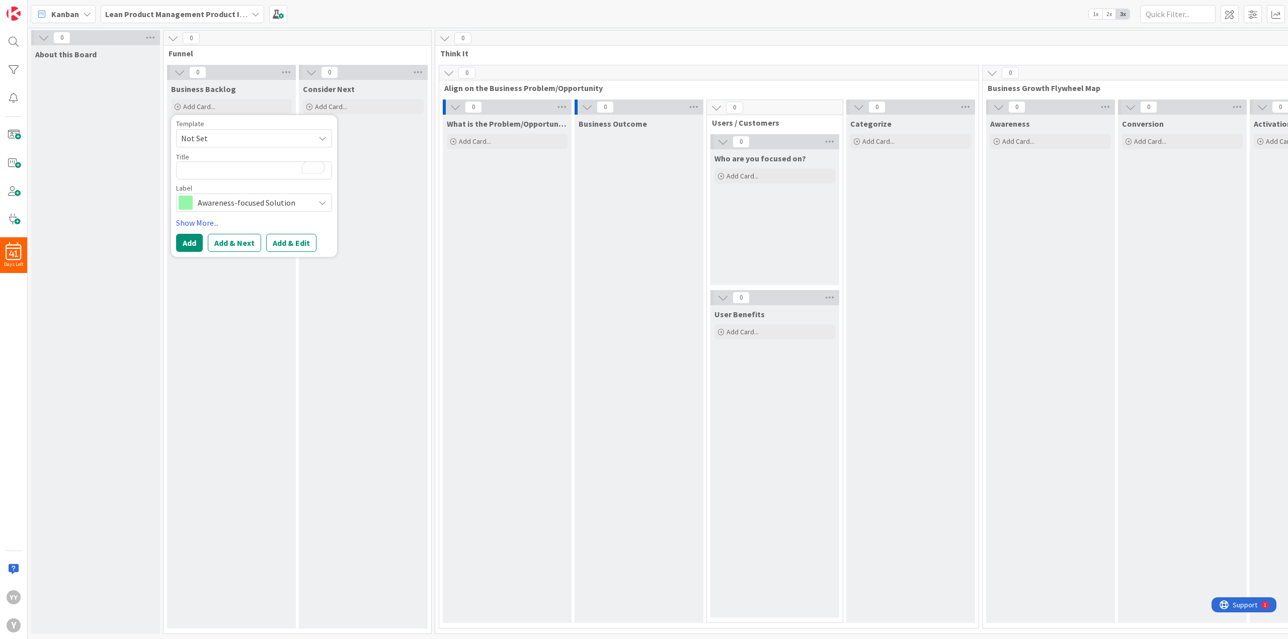
click at [77, 76] on div "About this Board" at bounding box center [95, 339] width 129 height 589
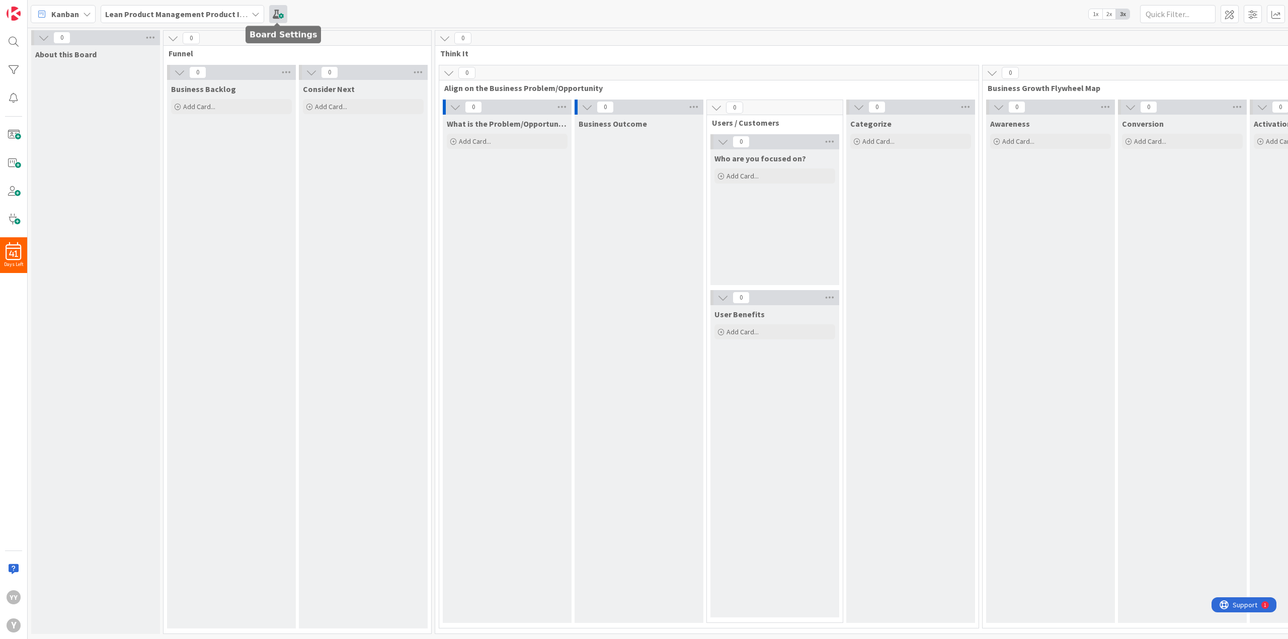
click at [278, 12] on span at bounding box center [278, 14] width 18 height 18
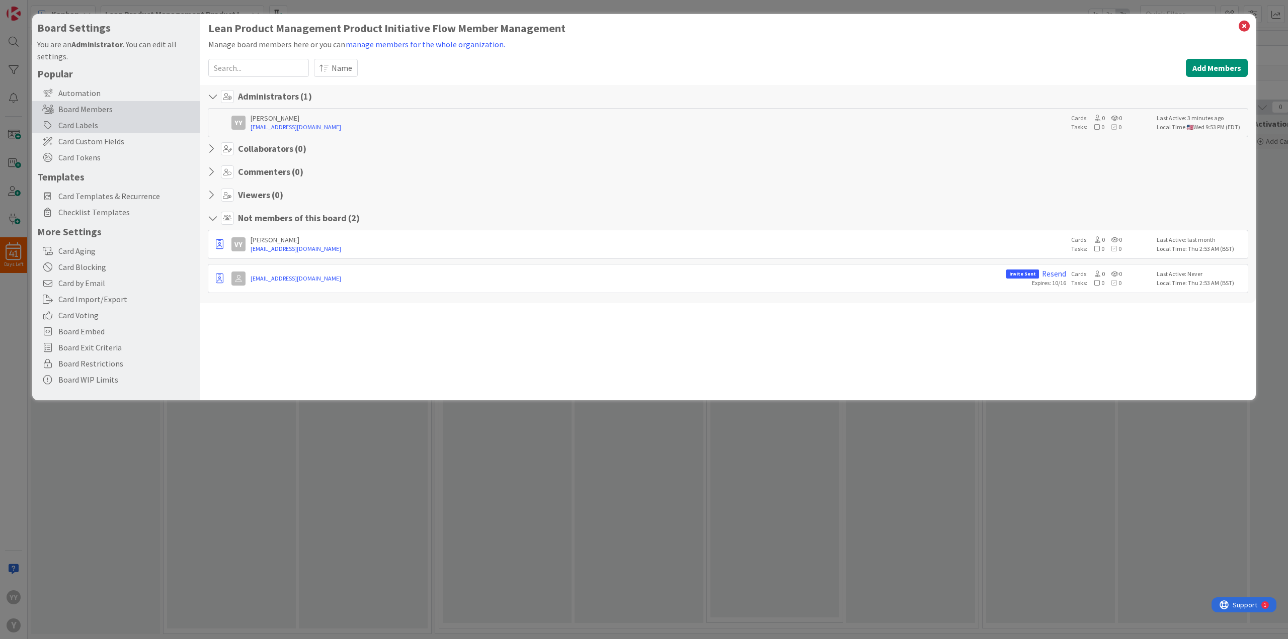
click at [90, 129] on div "Card Labels" at bounding box center [116, 125] width 168 height 16
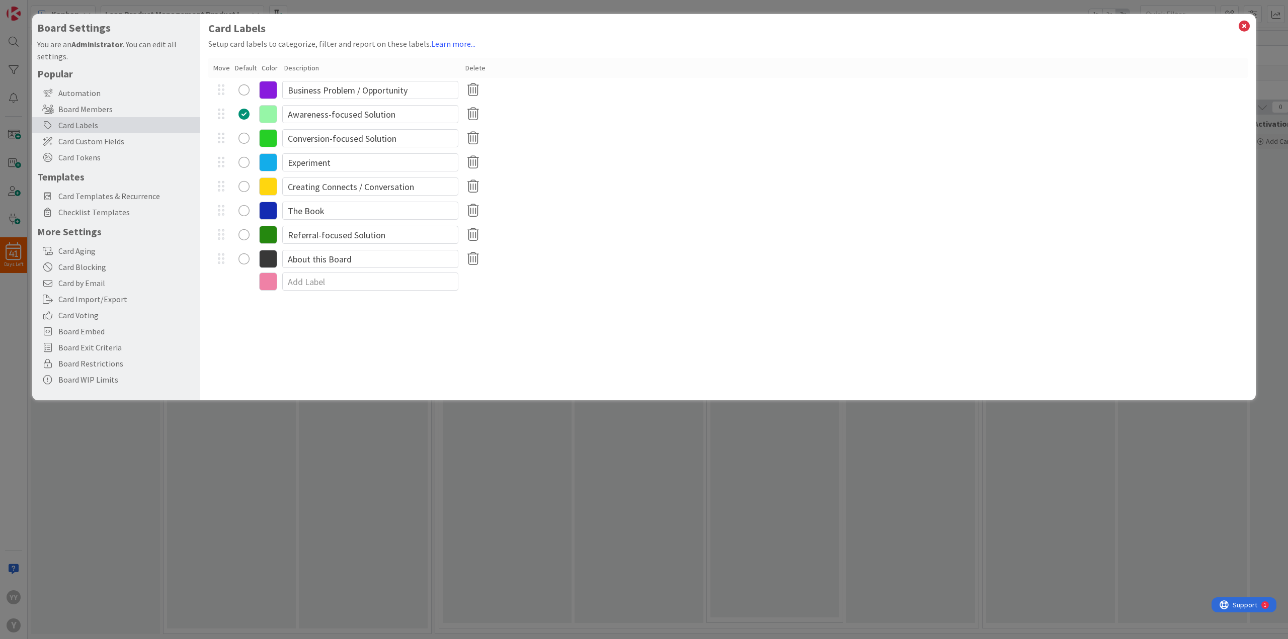
click at [244, 111] on div "radio" at bounding box center [243, 114] width 11 height 11
click at [473, 142] on icon at bounding box center [473, 138] width 20 height 21
click at [492, 185] on button "Remove" at bounding box center [489, 187] width 43 height 18
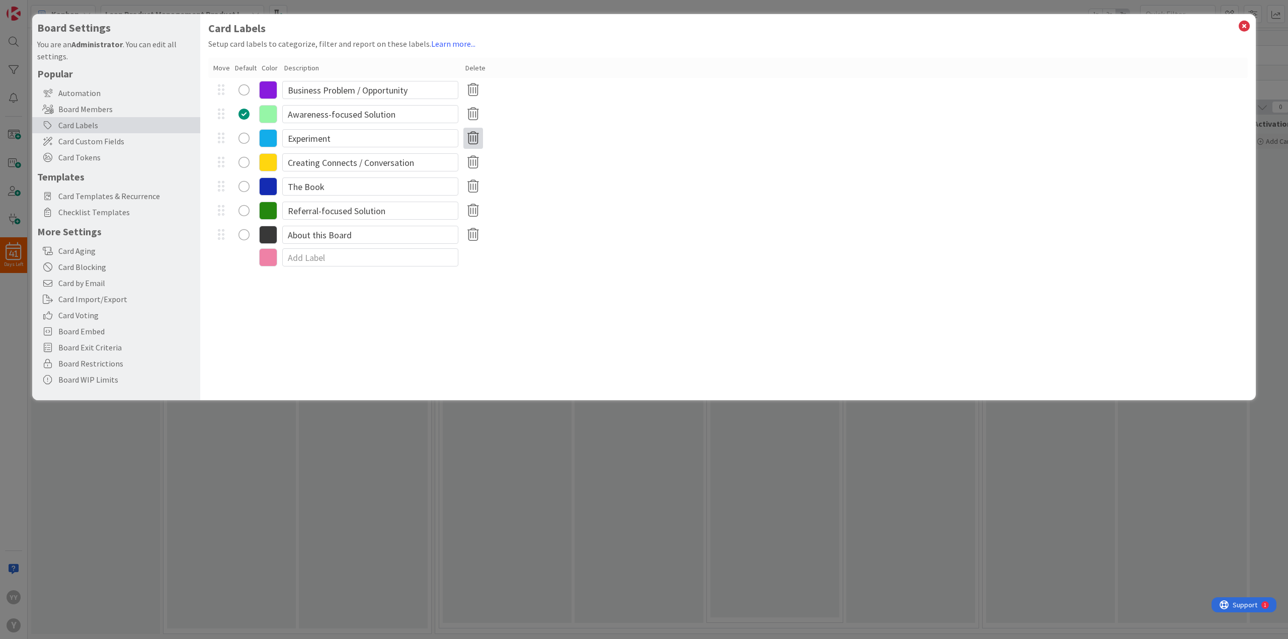
click at [477, 135] on icon at bounding box center [473, 138] width 20 height 21
click at [478, 185] on button "Remove" at bounding box center [489, 187] width 43 height 18
click at [472, 137] on icon at bounding box center [473, 138] width 20 height 21
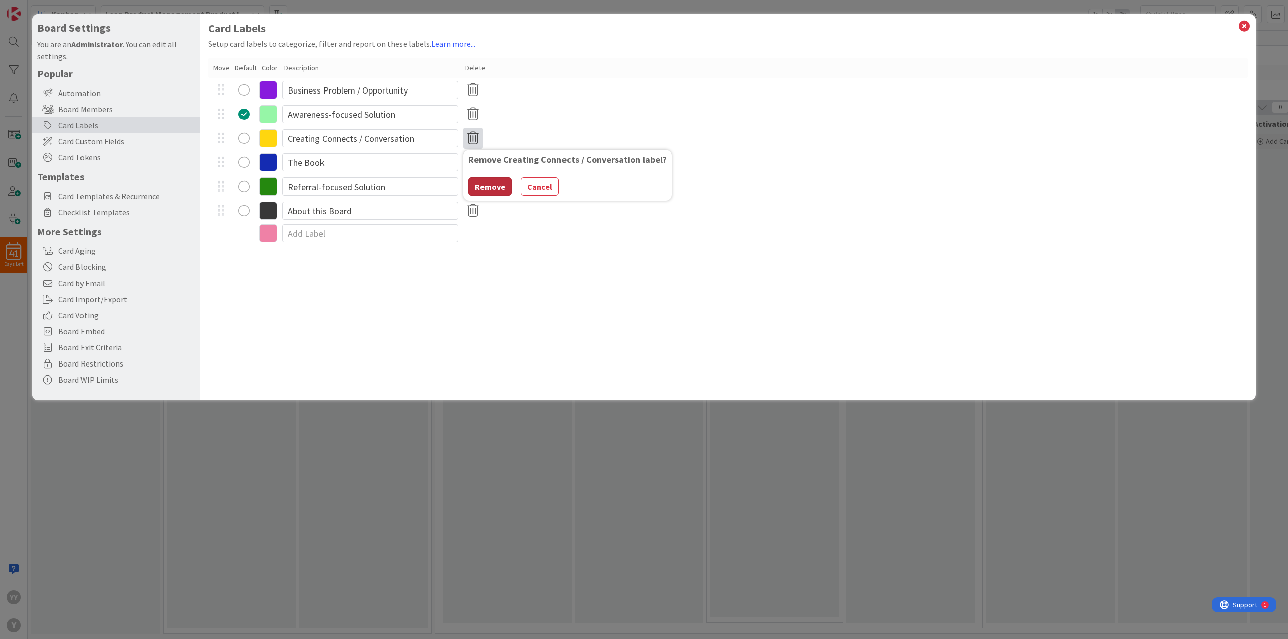
click at [480, 186] on button "Remove" at bounding box center [489, 187] width 43 height 18
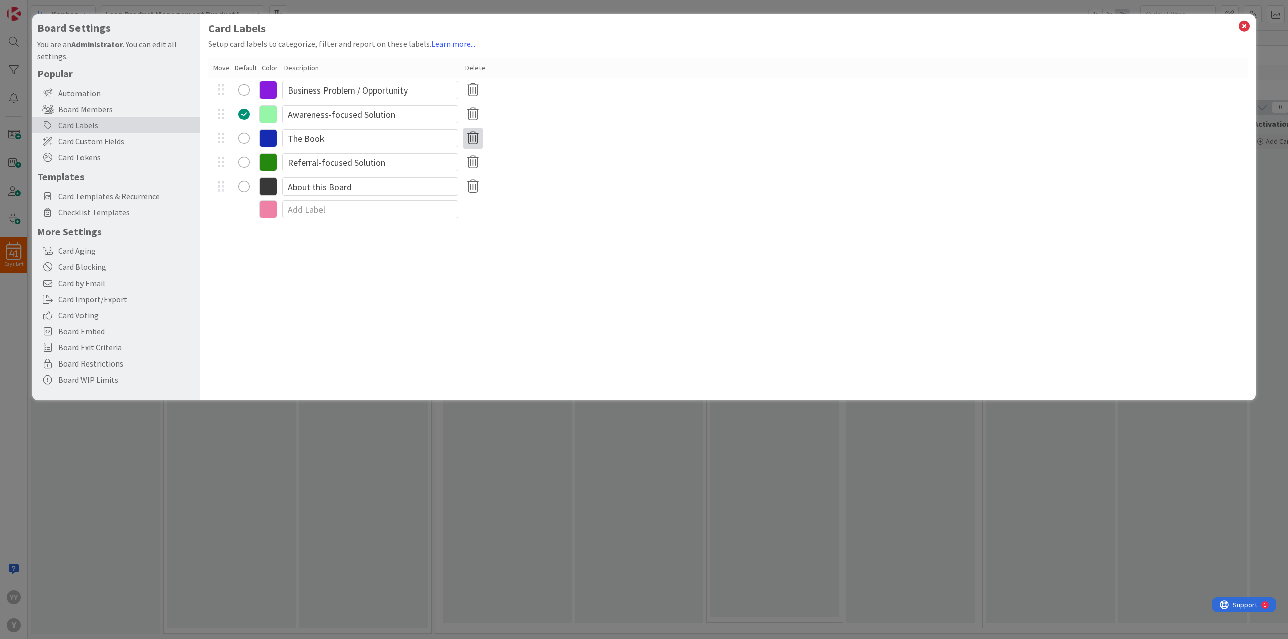
click at [471, 138] on icon at bounding box center [473, 138] width 20 height 21
click at [477, 185] on button "Remove" at bounding box center [489, 187] width 43 height 18
click at [471, 139] on icon at bounding box center [473, 138] width 20 height 21
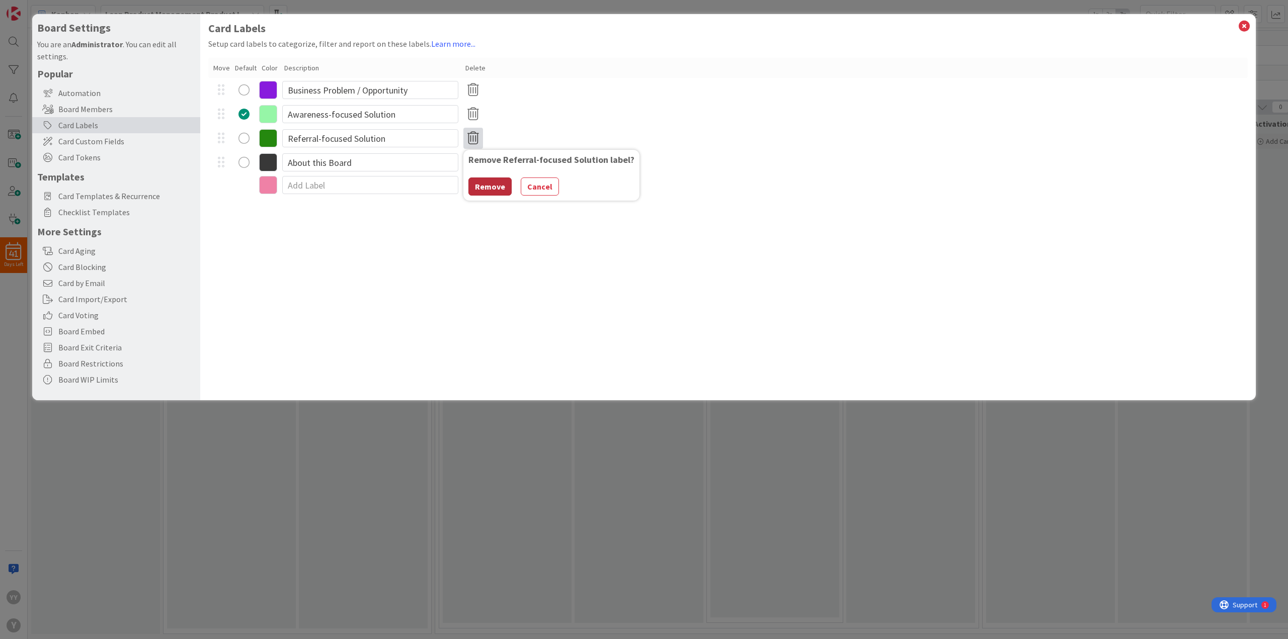
click at [479, 184] on button "Remove" at bounding box center [489, 187] width 43 height 18
click at [245, 89] on div "radio" at bounding box center [243, 90] width 11 height 11
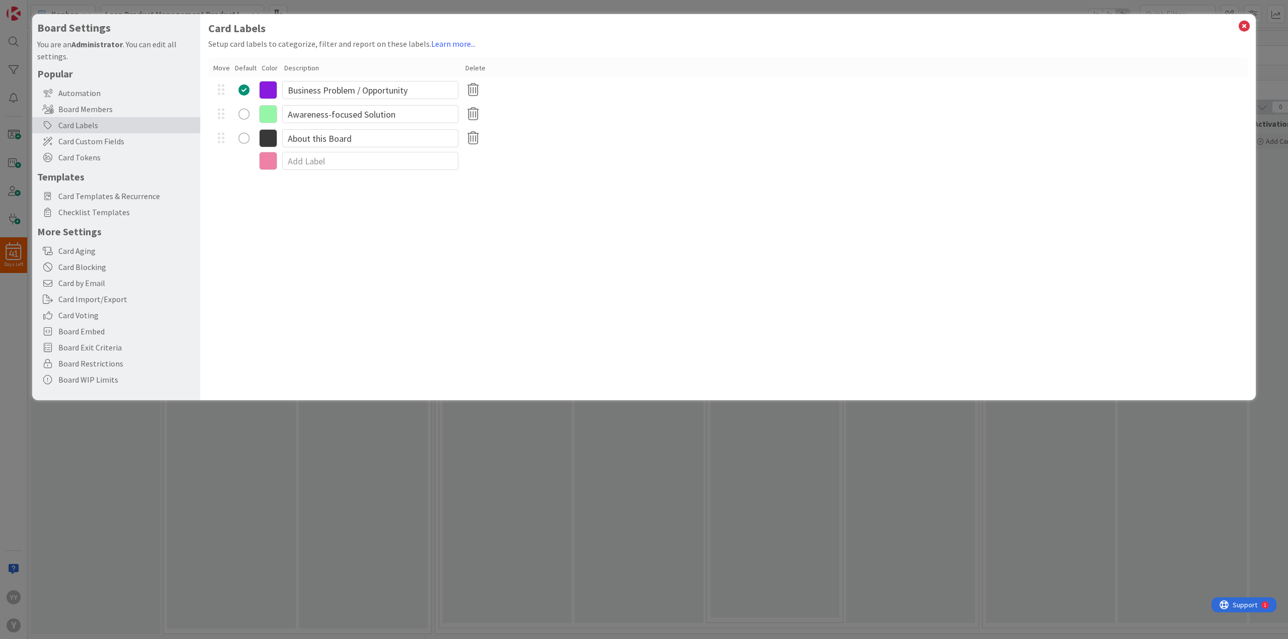
click at [272, 93] on icon at bounding box center [268, 90] width 18 height 18
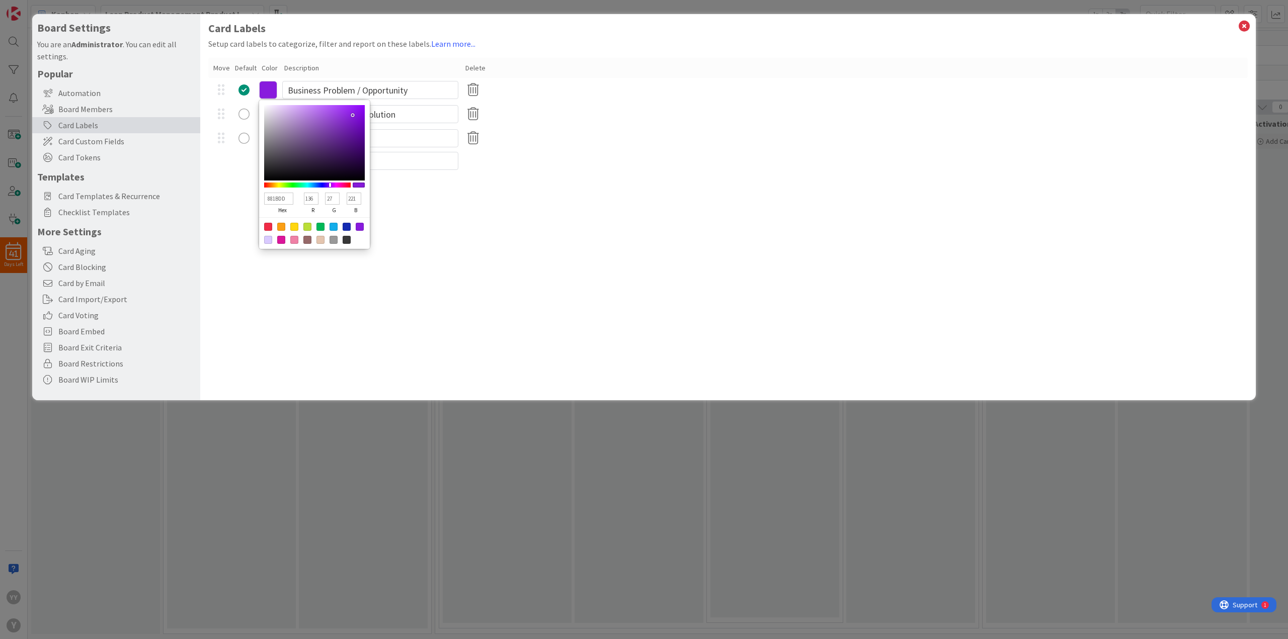
click at [345, 226] on div at bounding box center [347, 227] width 8 height 8
type input "142BB2"
type input "20"
type input "43"
type input "178"
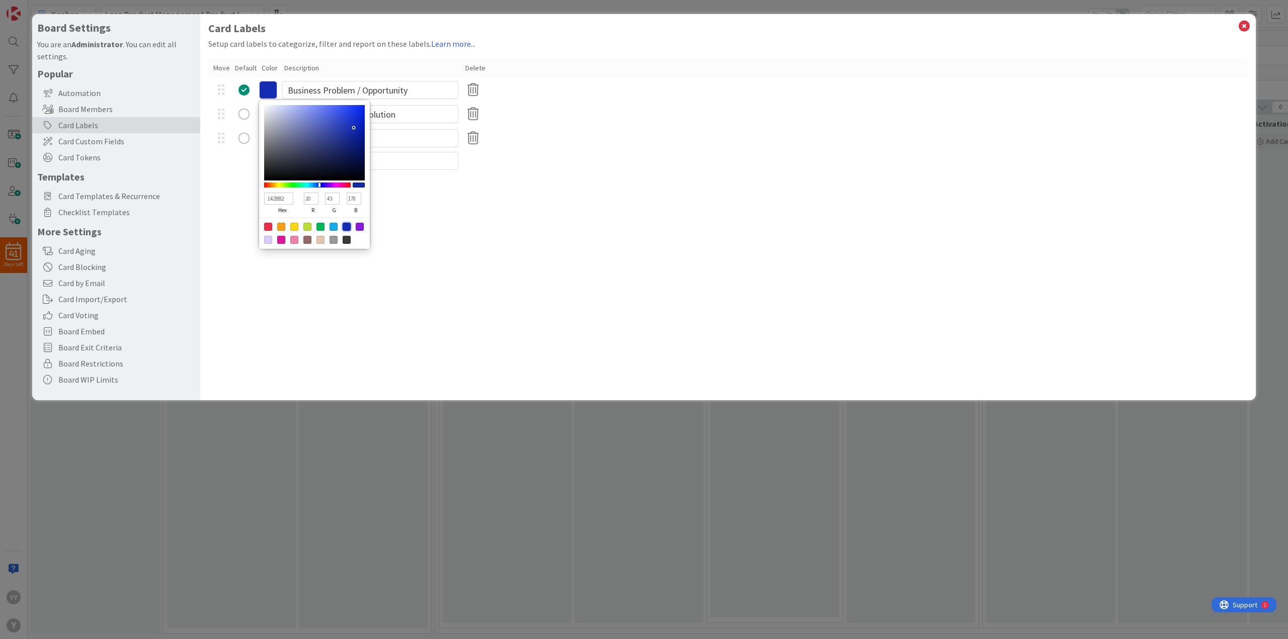
click at [440, 219] on div "Card Labels Setup card labels to categorize, filter and report on these labels.…" at bounding box center [728, 207] width 1056 height 386
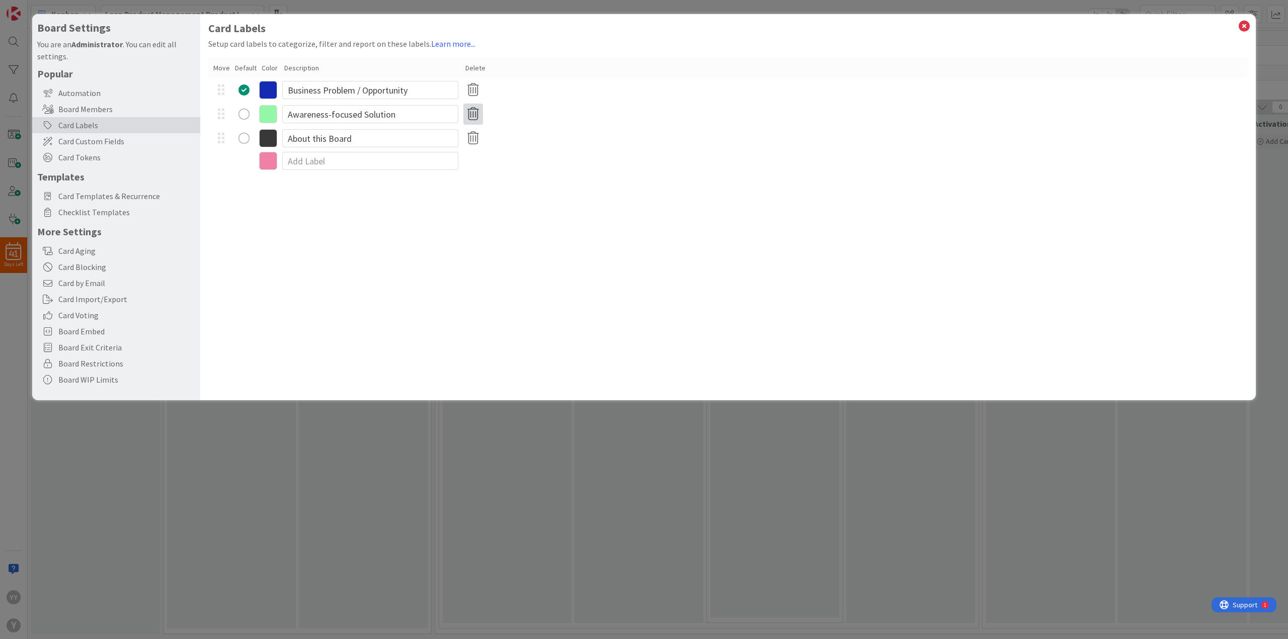
click at [479, 116] on icon at bounding box center [473, 114] width 20 height 21
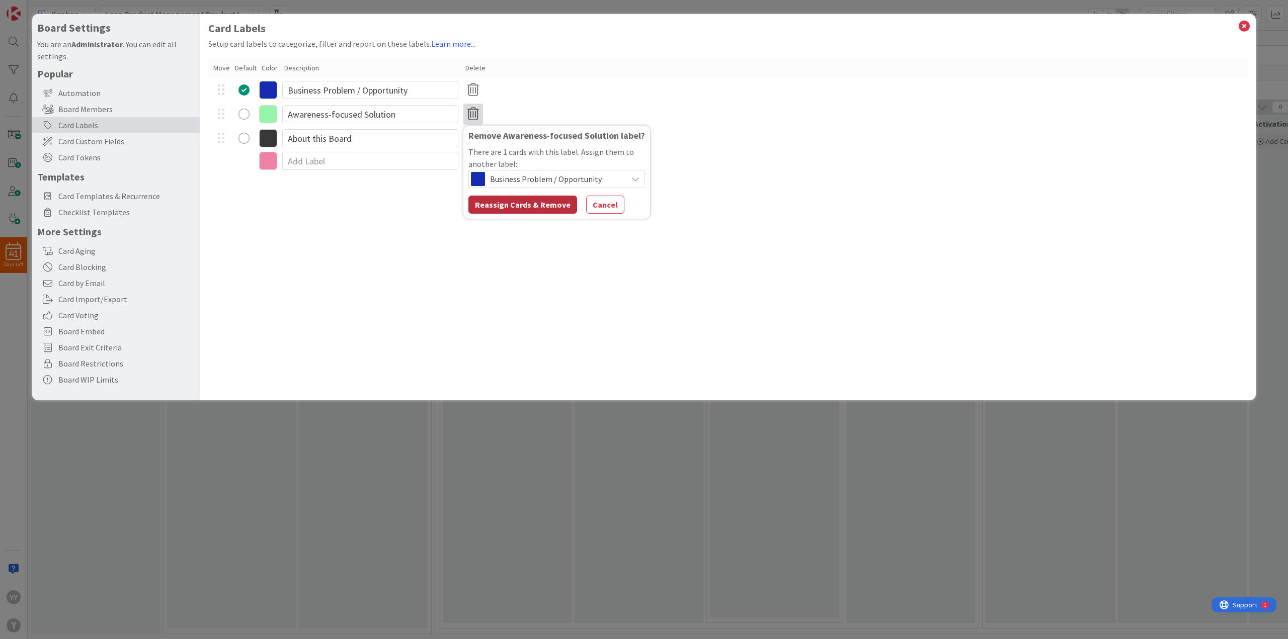
click at [547, 203] on button "Reassign Cards & Remove" at bounding box center [522, 205] width 109 height 18
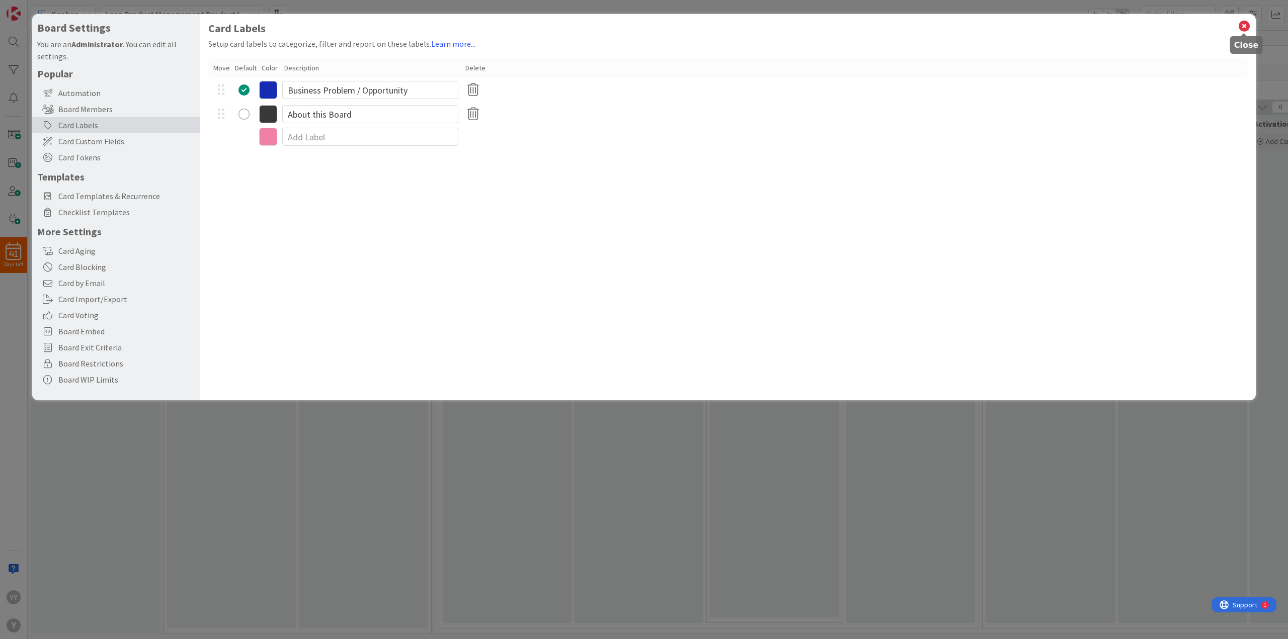
click at [1242, 26] on icon at bounding box center [1244, 26] width 13 height 14
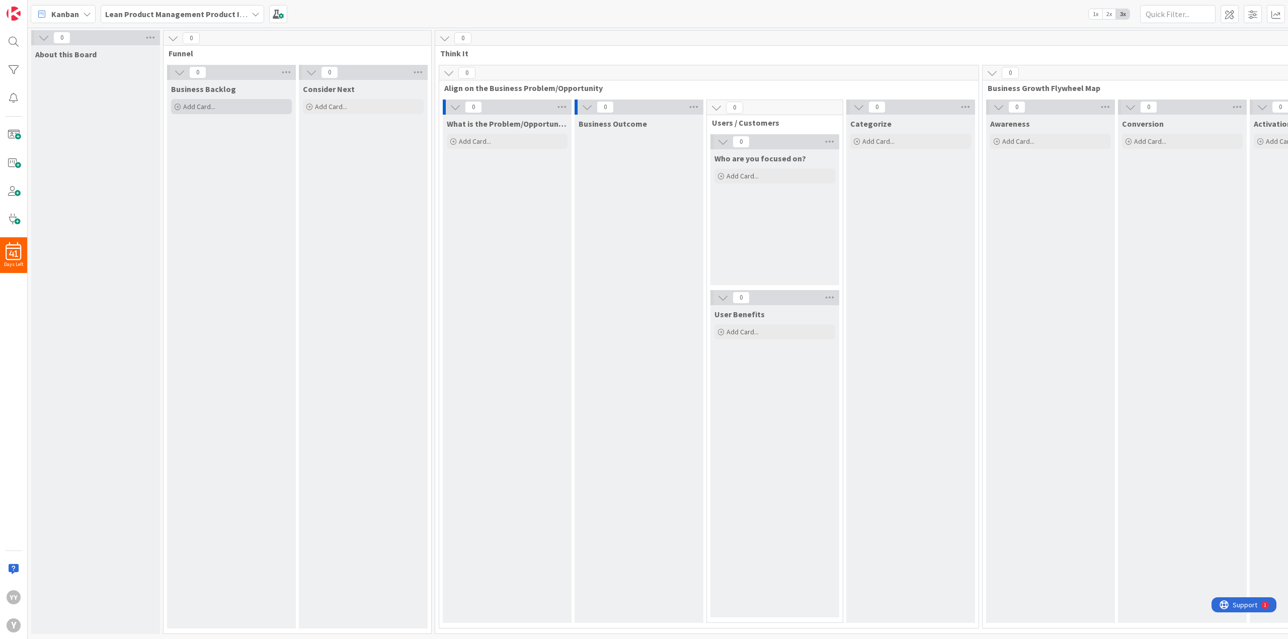
click at [202, 105] on span "Add Card..." at bounding box center [199, 106] width 32 height 9
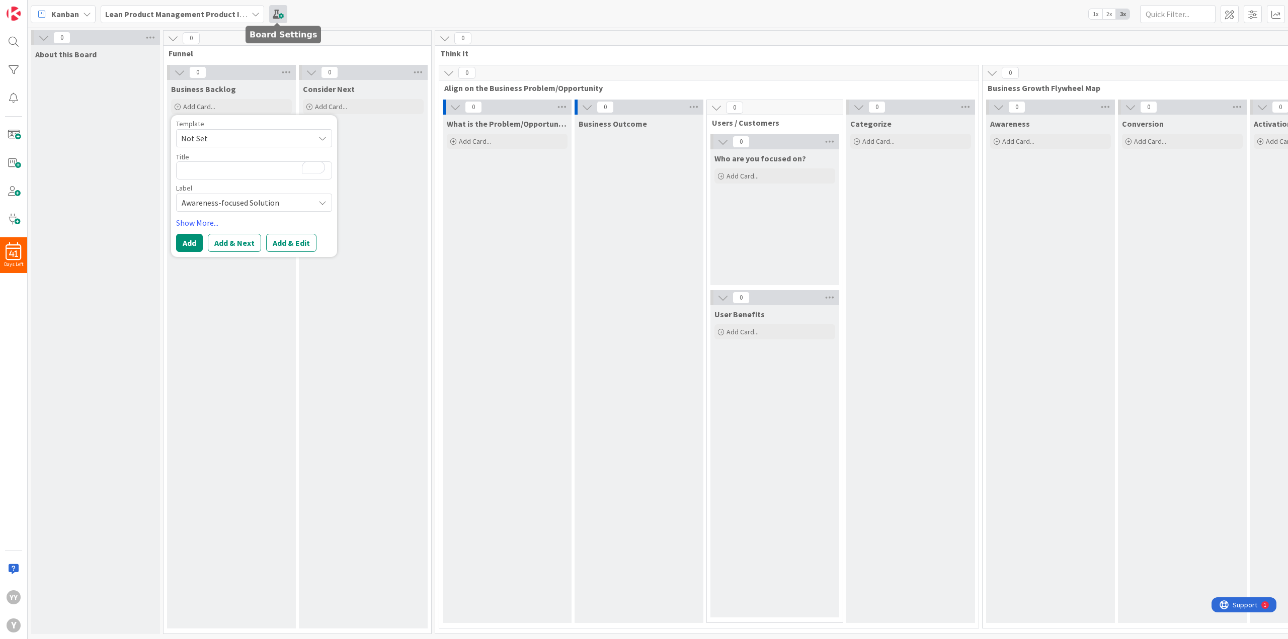
click at [274, 12] on span at bounding box center [278, 14] width 18 height 18
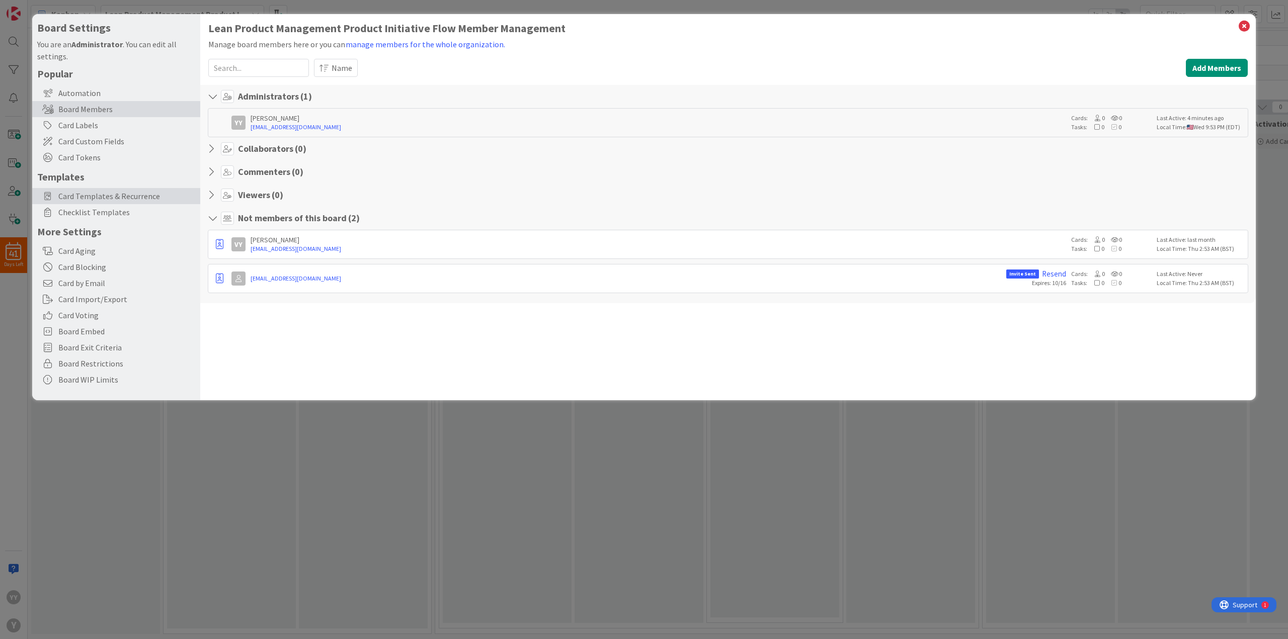
click at [106, 192] on span "Card Templates & Recurrence" at bounding box center [126, 196] width 137 height 12
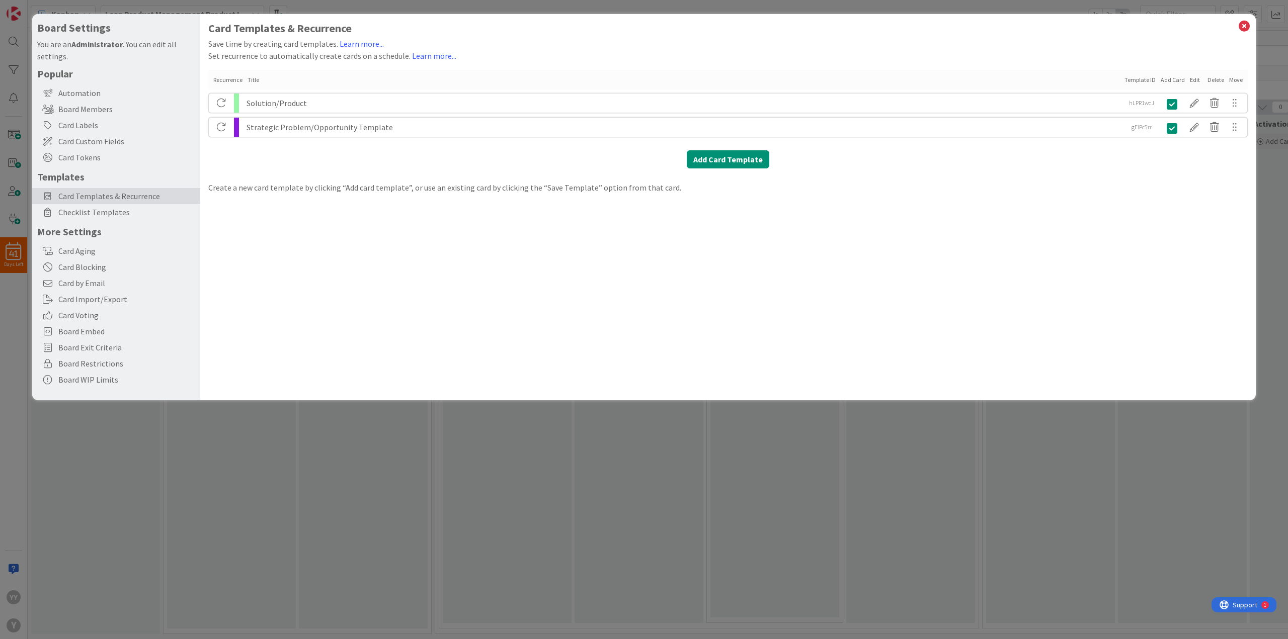
click at [291, 106] on div "Solution/Product" at bounding box center [684, 103] width 874 height 19
click at [1191, 98] on div at bounding box center [1194, 103] width 20 height 17
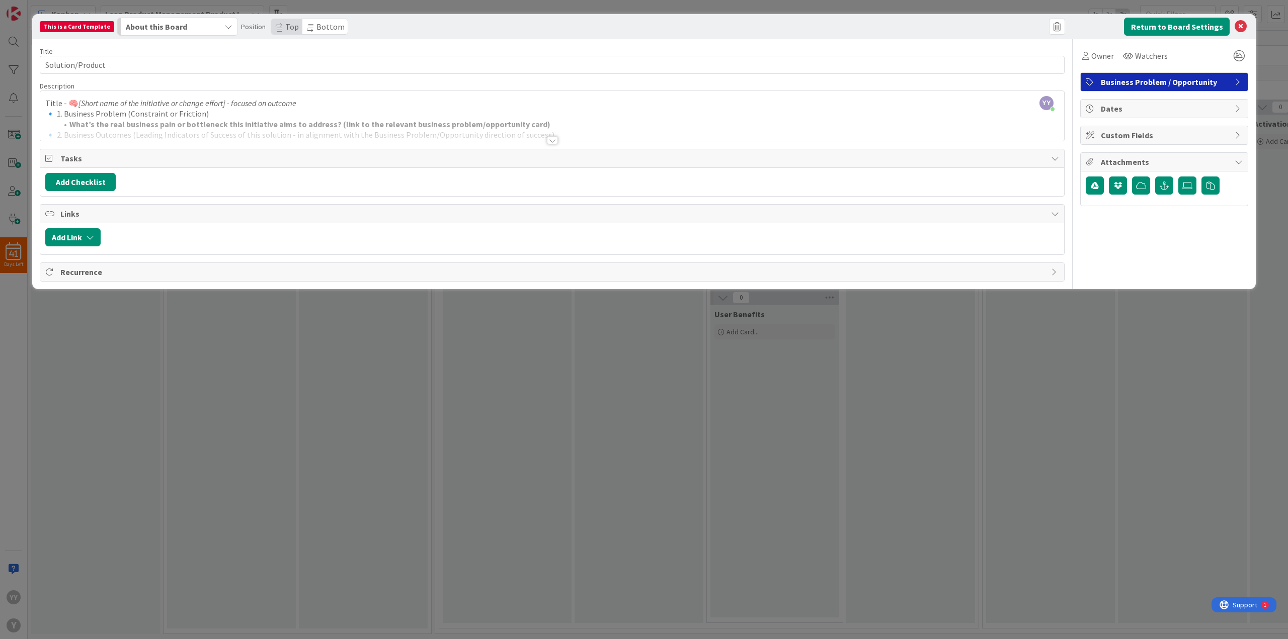
click at [550, 142] on div at bounding box center [552, 140] width 11 height 8
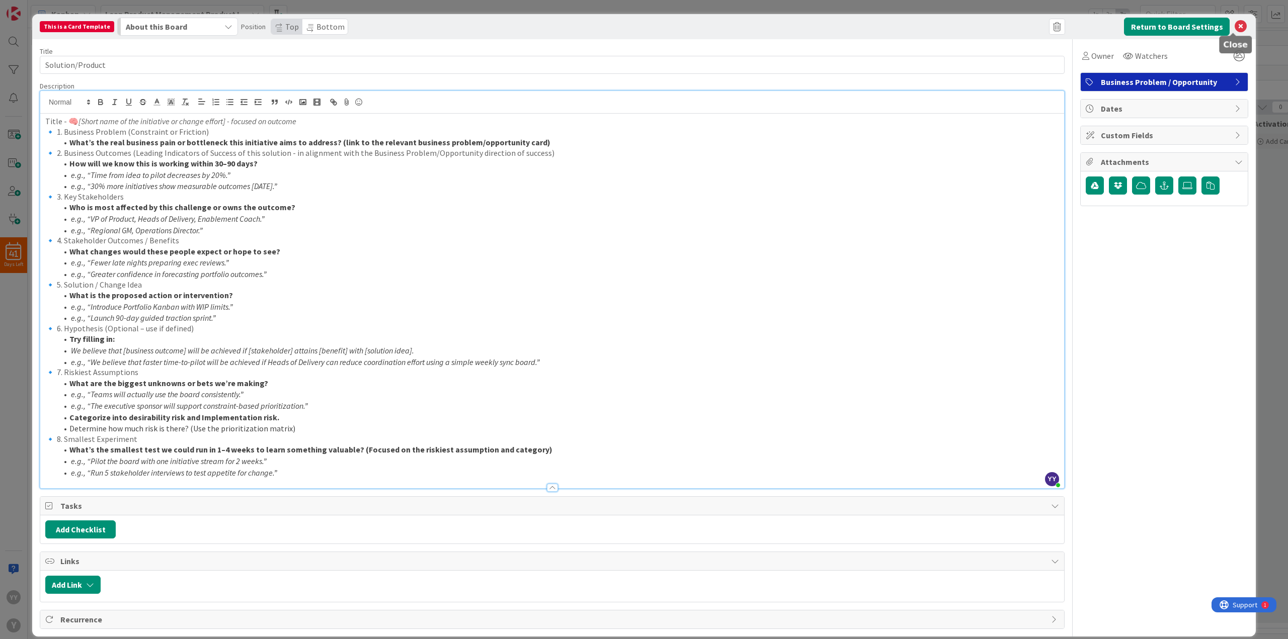
click at [1235, 27] on icon at bounding box center [1241, 27] width 12 height 12
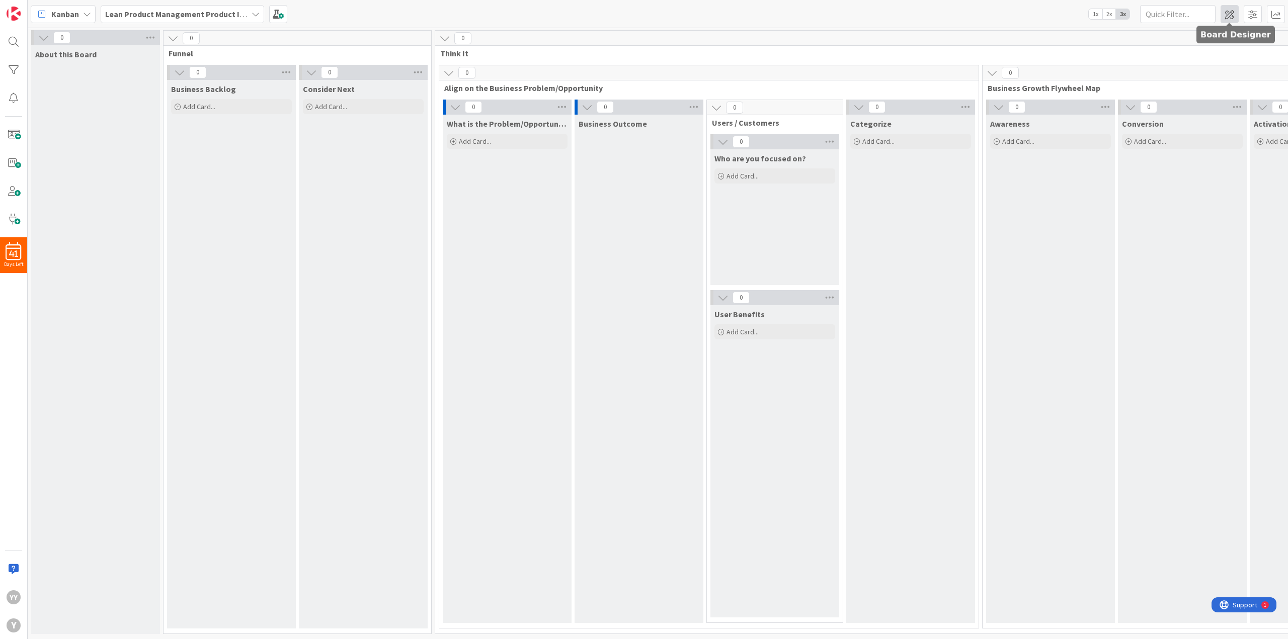
click at [1229, 15] on span at bounding box center [1230, 14] width 18 height 18
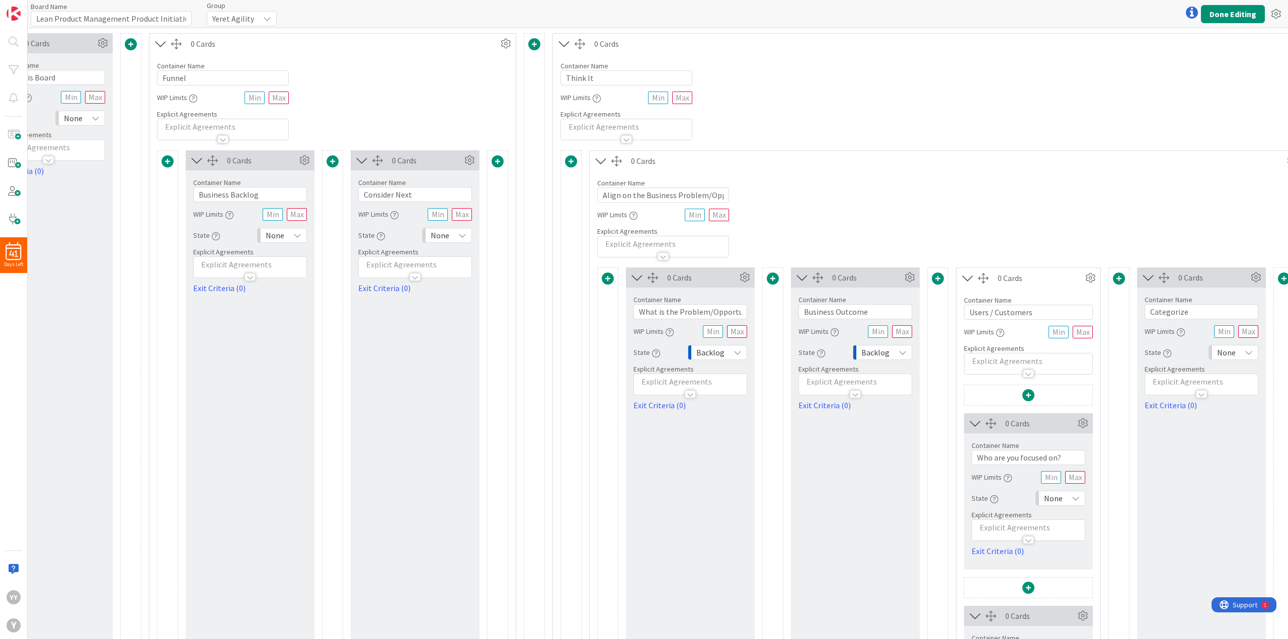
scroll to position [0, 19]
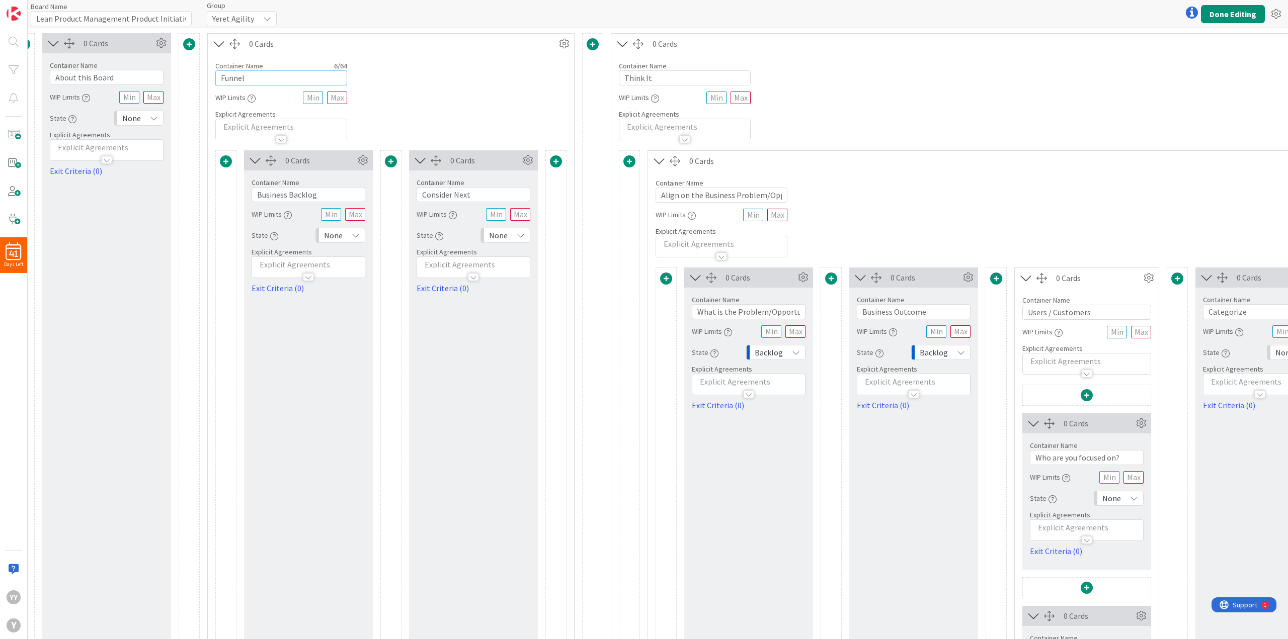
drag, startPoint x: 257, startPoint y: 78, endPoint x: 174, endPoint y: 83, distance: 83.2
type input "Options"
drag, startPoint x: 663, startPoint y: 78, endPoint x: 521, endPoint y: 66, distance: 142.4
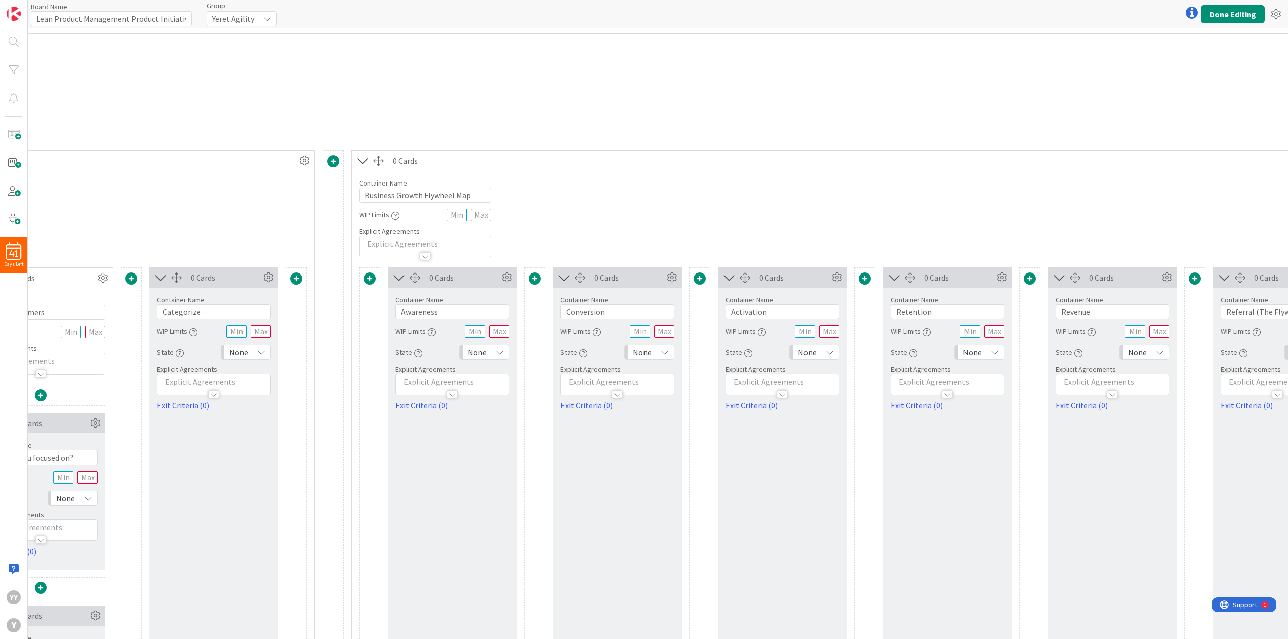
scroll to position [0, 1212]
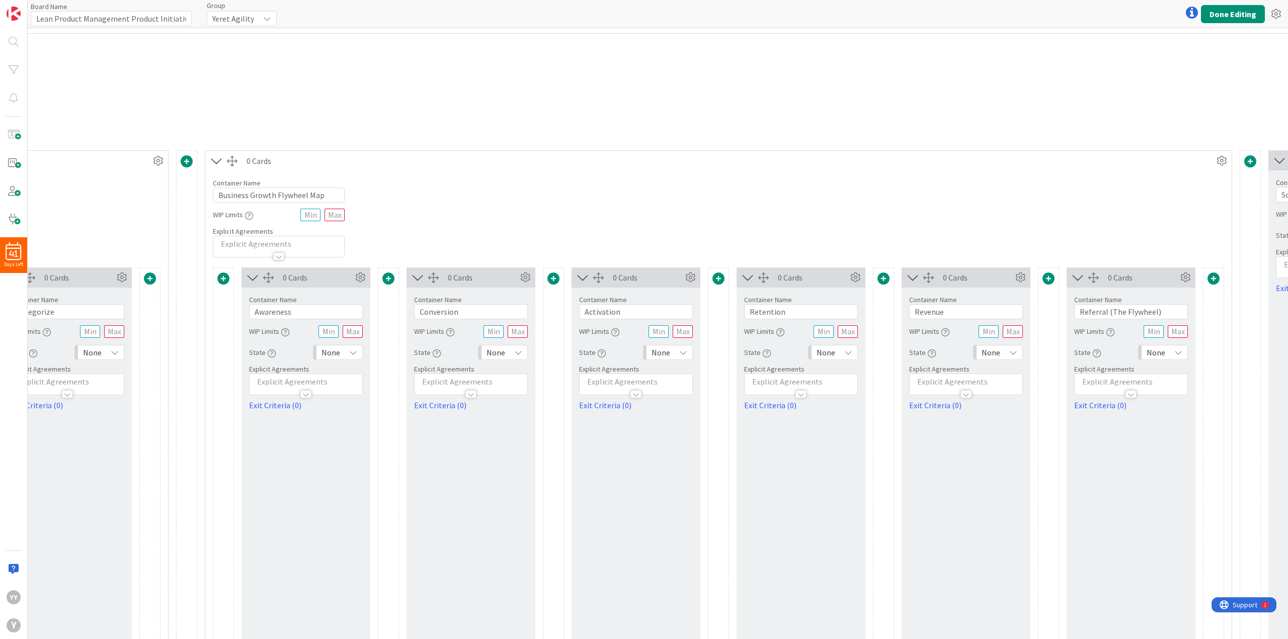
type input "Explore"
drag, startPoint x: 274, startPoint y: 194, endPoint x: 275, endPoint y: 199, distance: 5.1
click at [274, 195] on input "Business Growth Flywheel Map" at bounding box center [279, 195] width 132 height 15
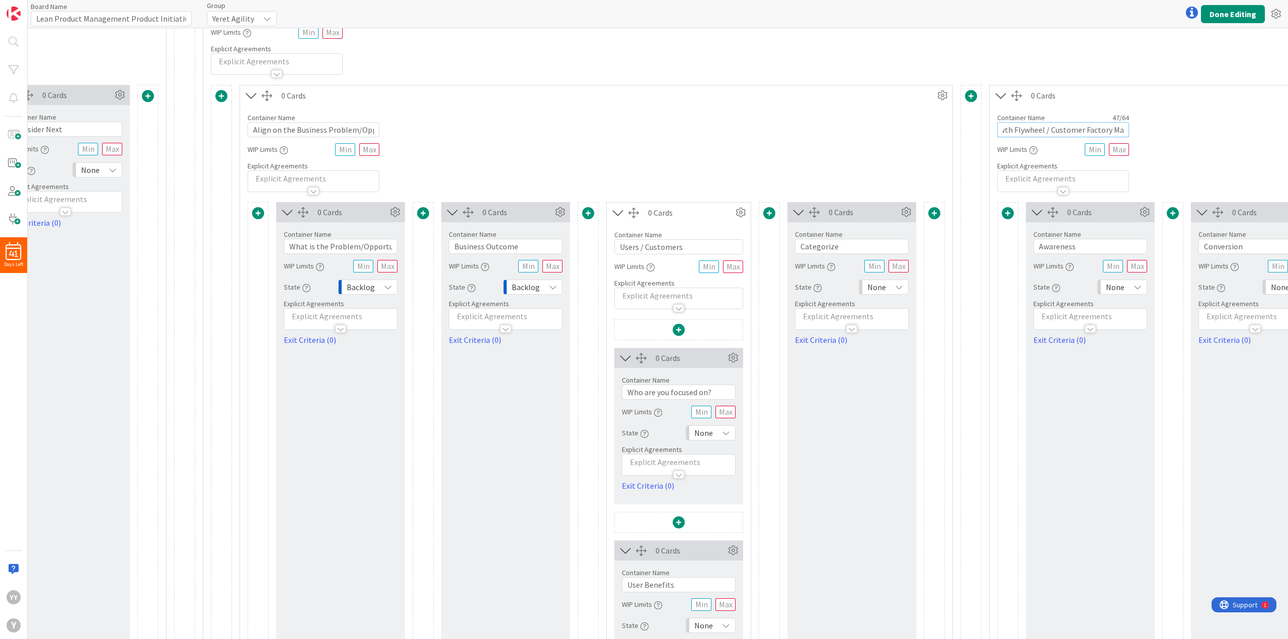
scroll to position [56, 427]
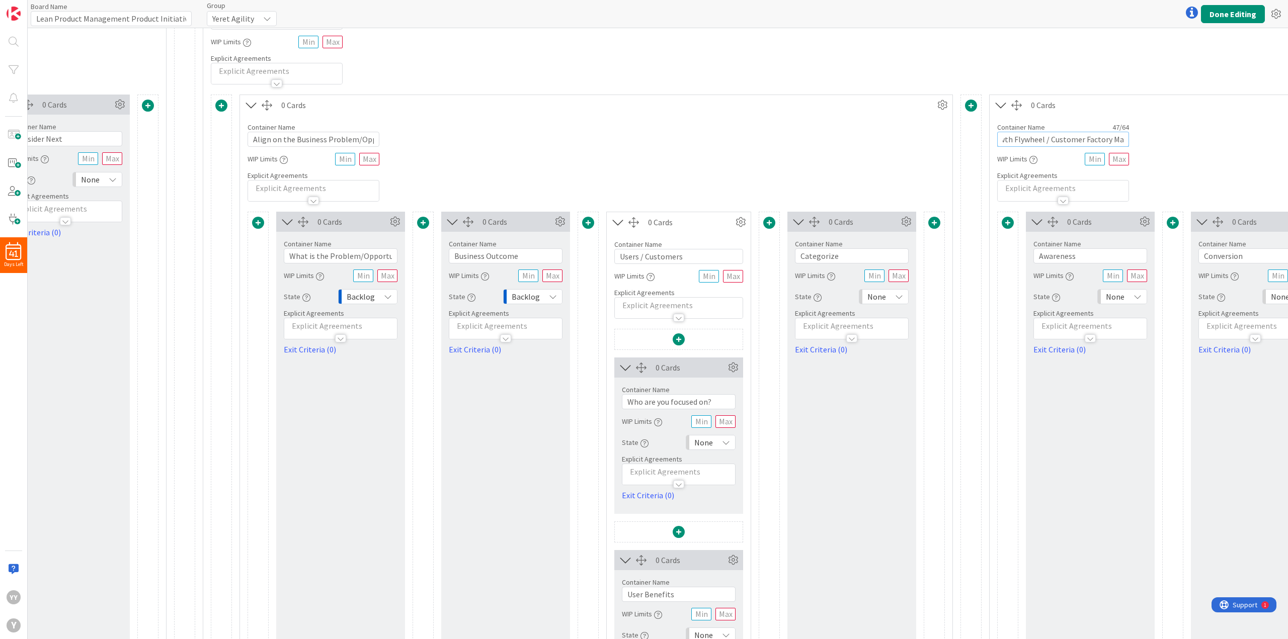
type input "Business Growth Flywheel / Customer Factory Map"
click at [797, 219] on icon at bounding box center [798, 221] width 17 height 13
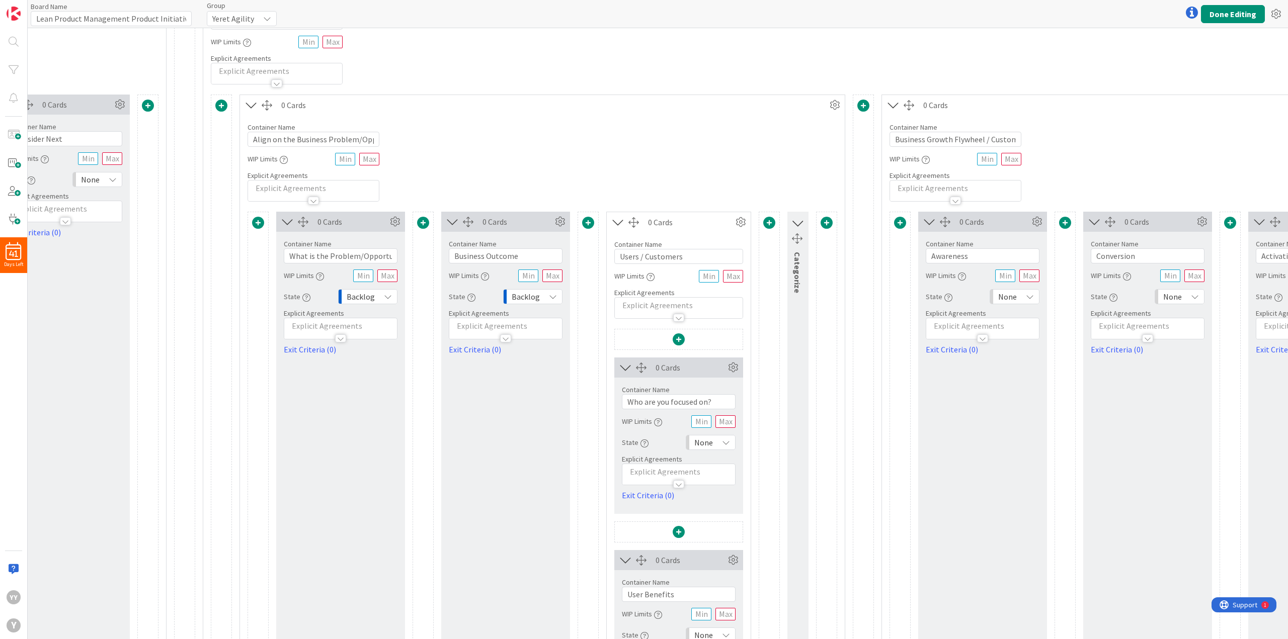
click at [797, 219] on icon at bounding box center [797, 223] width 13 height 17
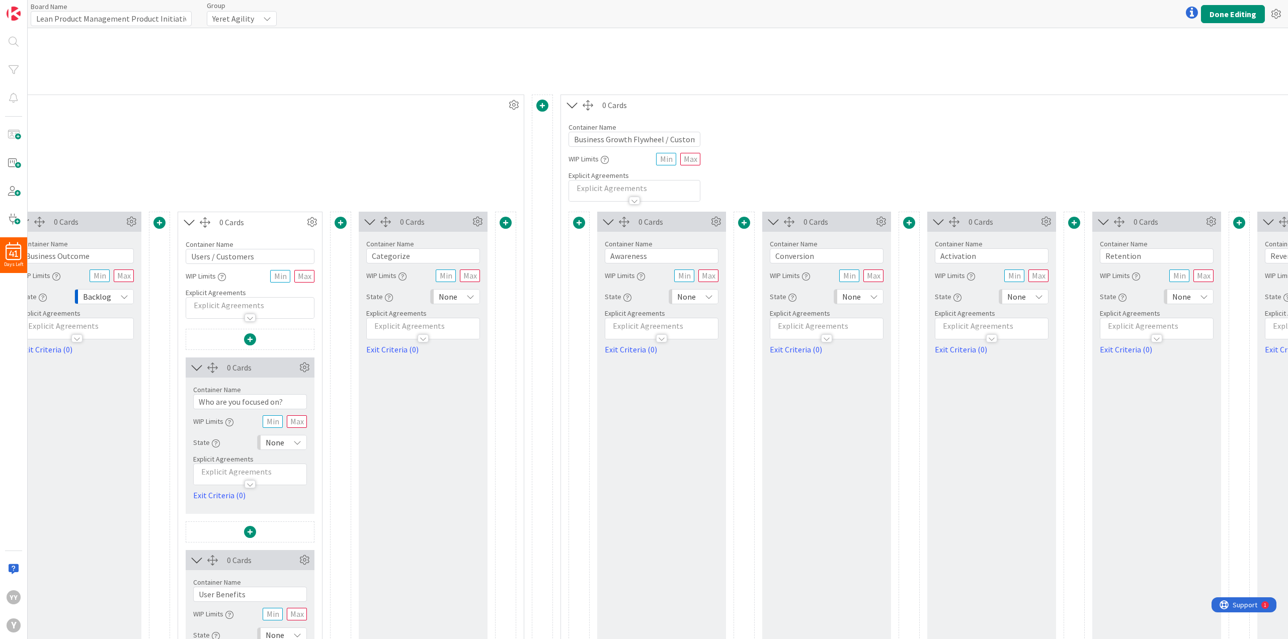
scroll to position [56, 843]
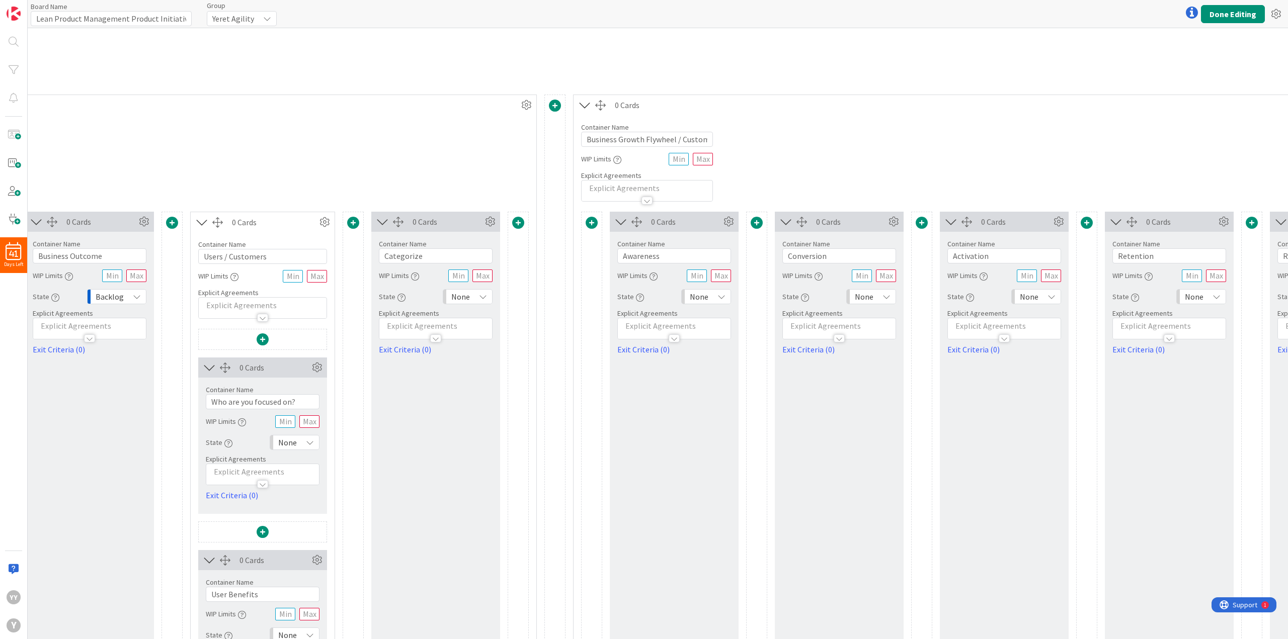
click at [583, 102] on icon at bounding box center [585, 105] width 17 height 13
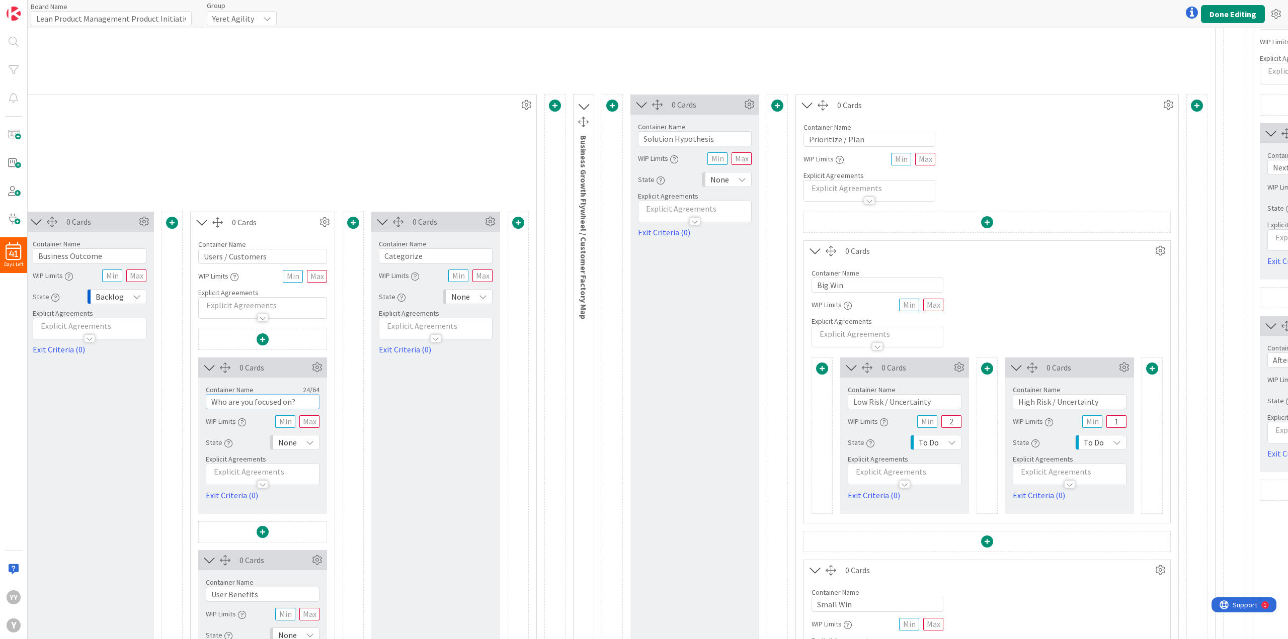
click at [211, 399] on input "Who are you focused on?" at bounding box center [263, 401] width 114 height 15
type input "3 Who are you focused on?"
click at [230, 593] on input "User Benefits" at bounding box center [263, 594] width 114 height 15
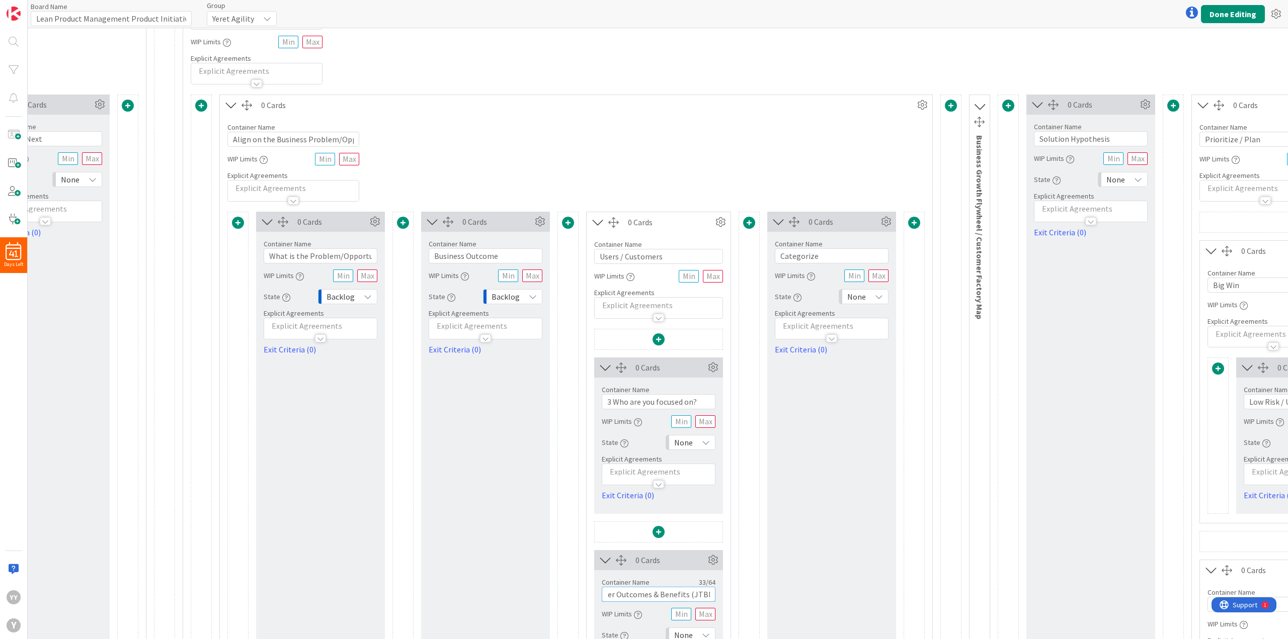
scroll to position [56, 449]
type input "4 User Outcomes & Benefits (JTBD)"
click at [1224, 18] on button "Done Editing" at bounding box center [1233, 14] width 64 height 18
